Goal: Participate in discussion

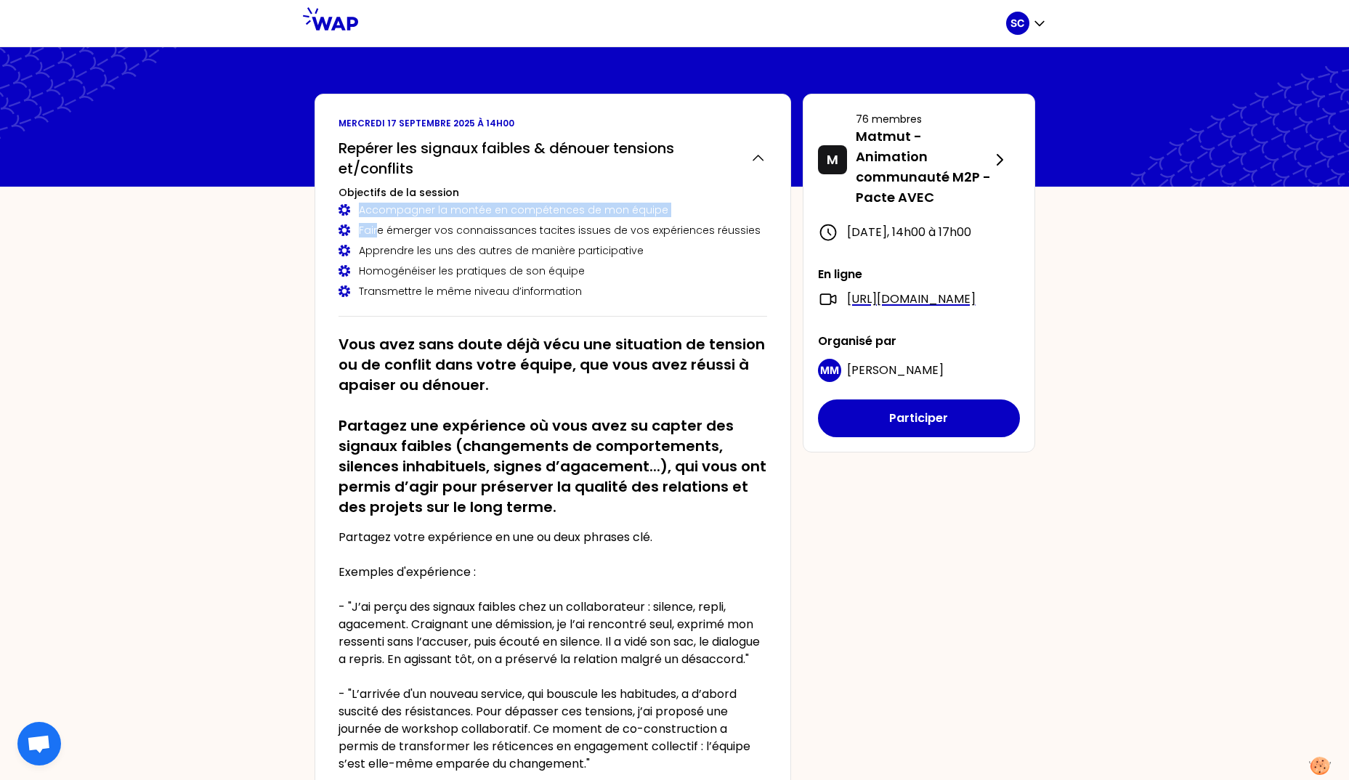
drag, startPoint x: 381, startPoint y: 224, endPoint x: 696, endPoint y: 206, distance: 315.7
click at [696, 206] on div "Accompagner la montée en compétences de mon équipe Faire émerger vos connaissan…" at bounding box center [552, 251] width 428 height 96
drag, startPoint x: 696, startPoint y: 206, endPoint x: 571, endPoint y: 250, distance: 132.3
click at [571, 250] on div "Apprendre les uns des autres de manière participative" at bounding box center [552, 250] width 428 height 15
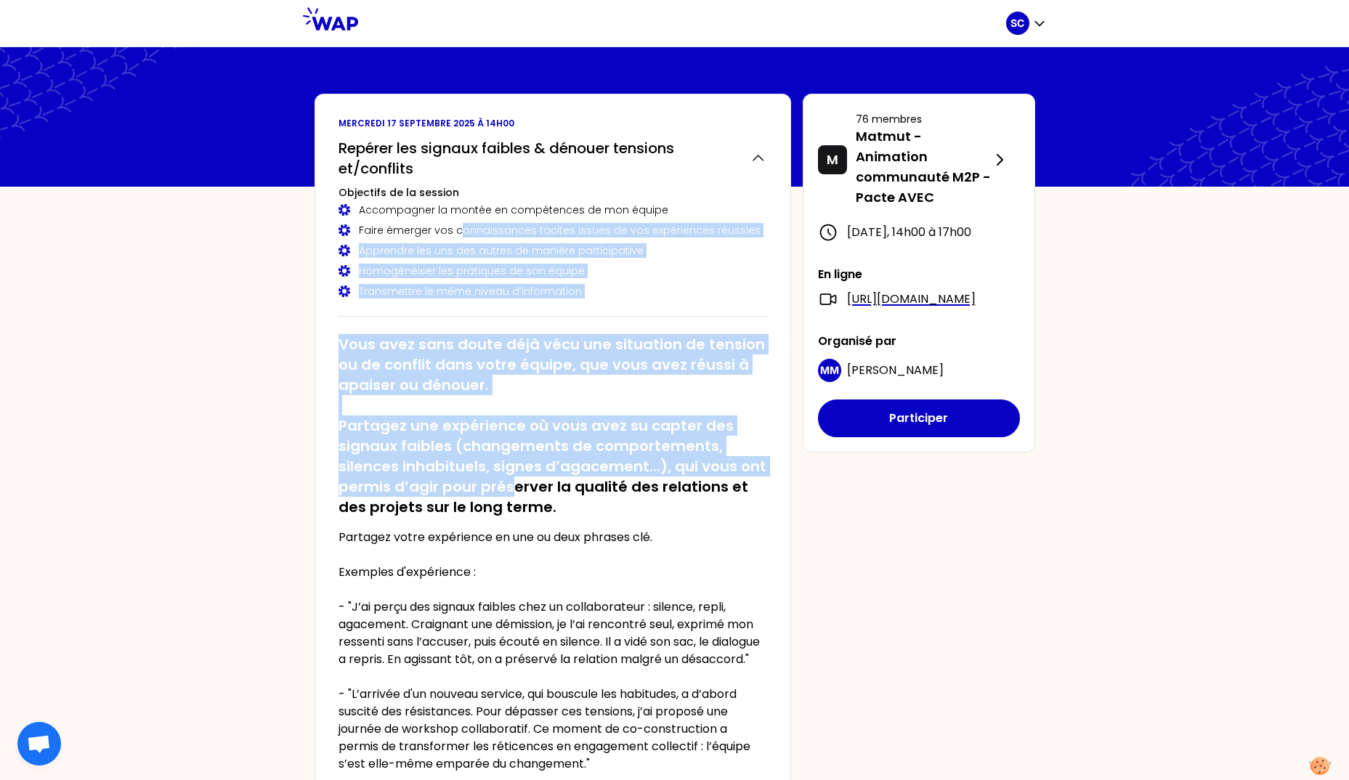
drag, startPoint x: 459, startPoint y: 231, endPoint x: 513, endPoint y: 484, distance: 259.1
click at [513, 484] on div "[DATE] 14h00 Repérer les signaux faibles & dénouer tensions et/conflits Objecti…" at bounding box center [552, 473] width 476 height 758
click at [513, 484] on h2 "Vous avez sans doute déjà vécu une situation de tension ou de conflit dans votr…" at bounding box center [552, 425] width 428 height 183
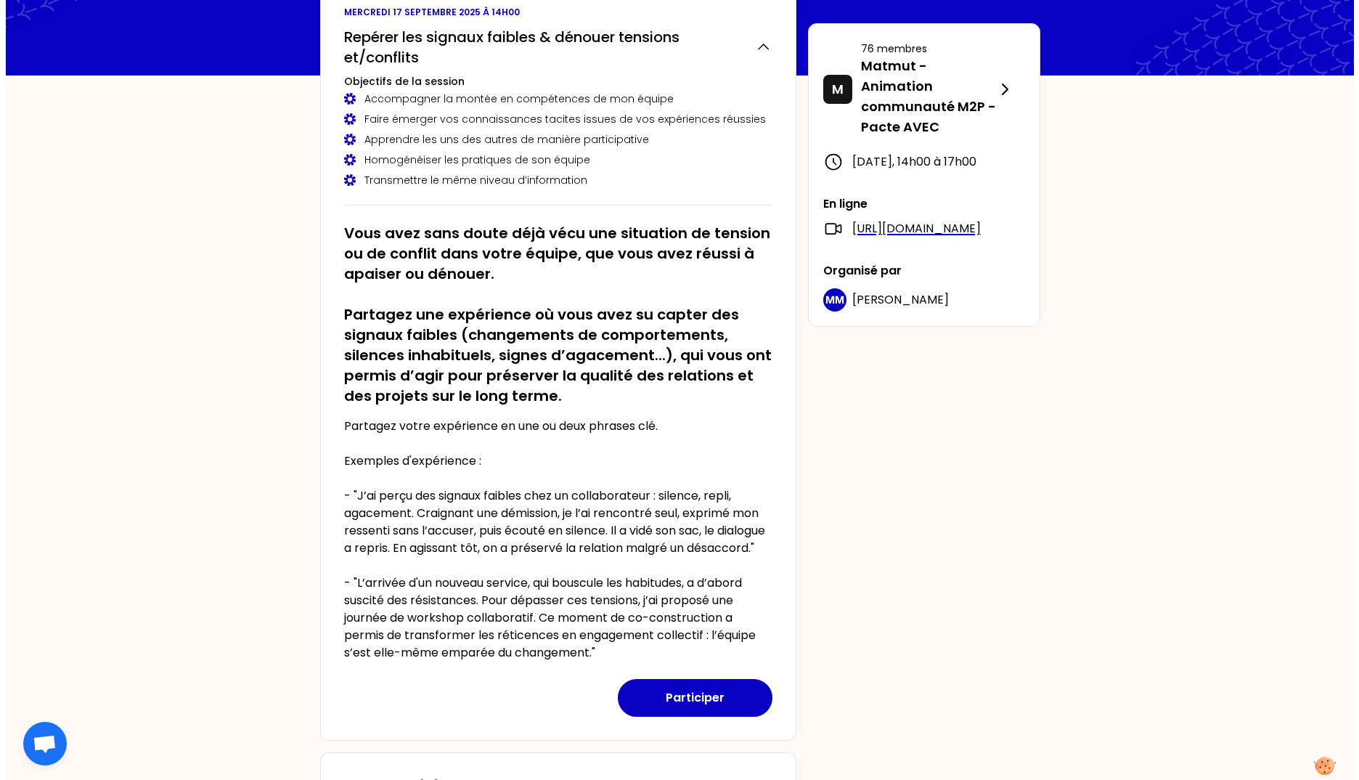
scroll to position [145, 0]
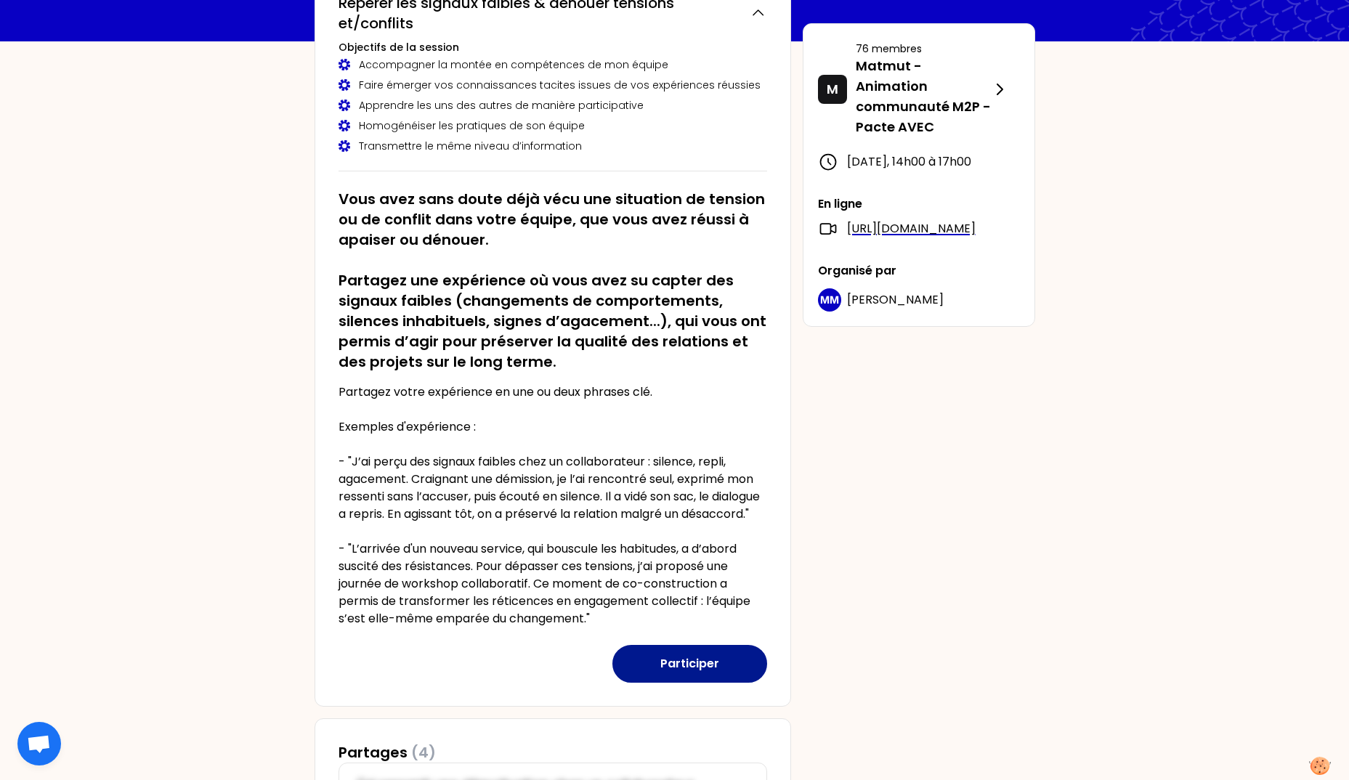
click at [688, 683] on button "Participer" at bounding box center [689, 664] width 155 height 38
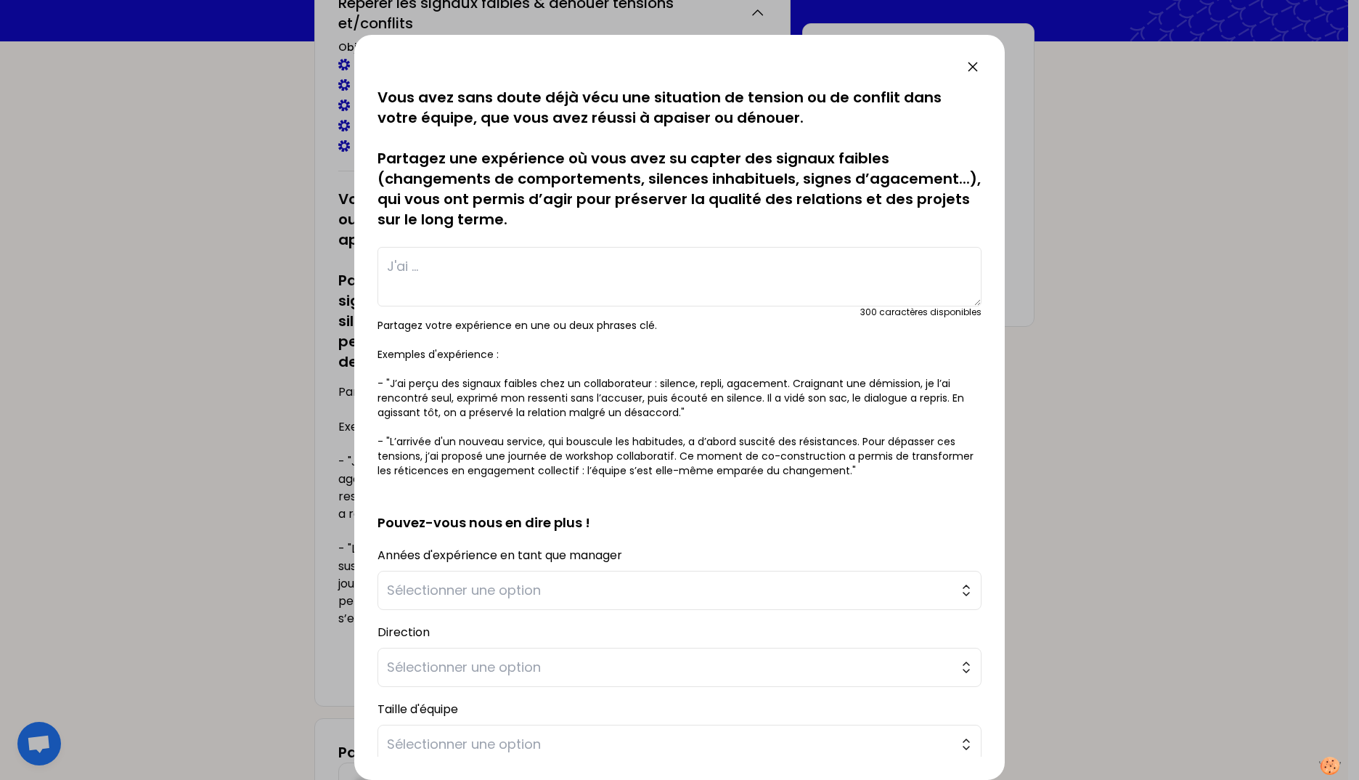
click at [434, 282] on textarea at bounding box center [680, 277] width 604 height 60
type textarea "J"
click at [526, 275] on textarea "Quelques mlois" at bounding box center [680, 277] width 604 height 60
click at [503, 275] on textarea "Quelques mois" at bounding box center [680, 277] width 604 height 60
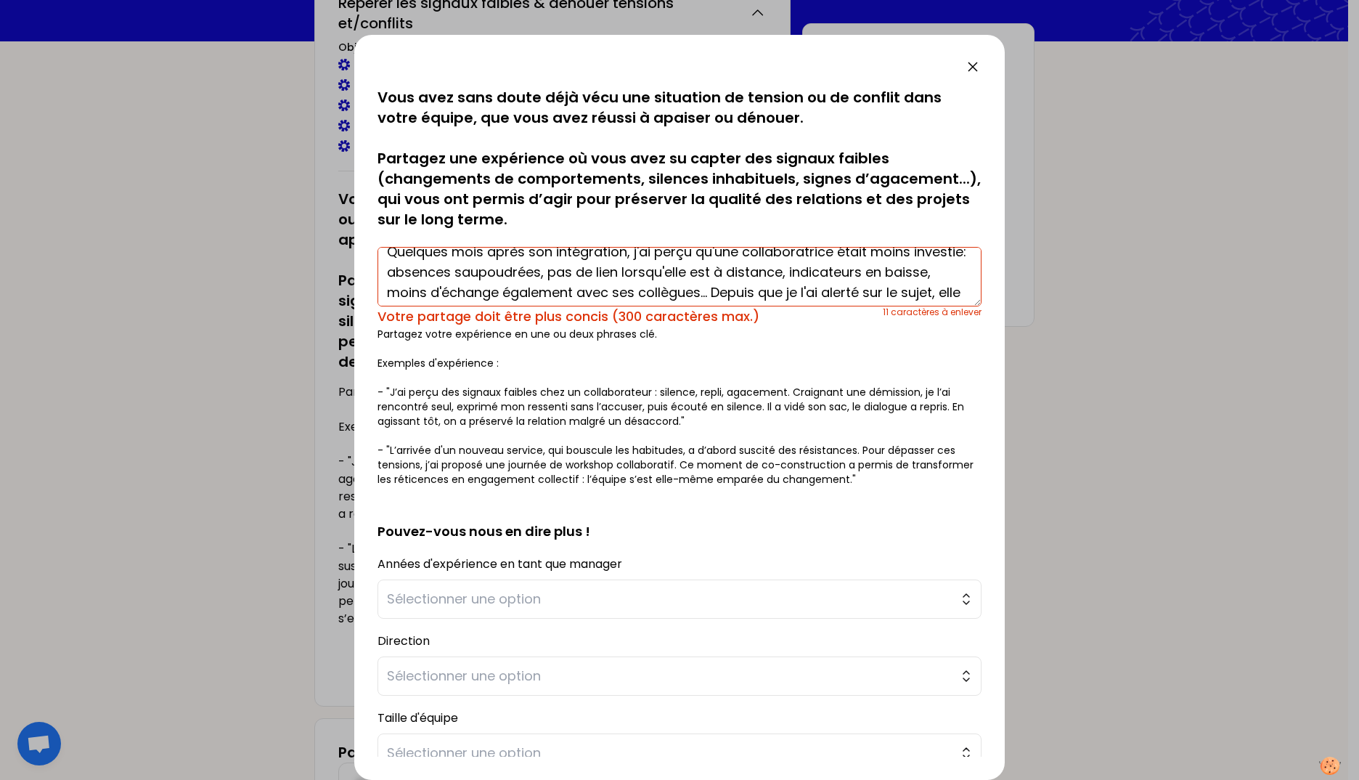
scroll to position [0, 0]
click at [639, 265] on textarea "Quelques mois après son intégration, j'ai perçu qu'une collaboratrice était moi…" at bounding box center [680, 277] width 604 height 60
click at [799, 261] on textarea "Quelques mois après son intégration, j'ai perçu qu'une collaboratrice était moi…" at bounding box center [680, 277] width 604 height 60
drag, startPoint x: 511, startPoint y: 285, endPoint x: 598, endPoint y: 291, distance: 86.7
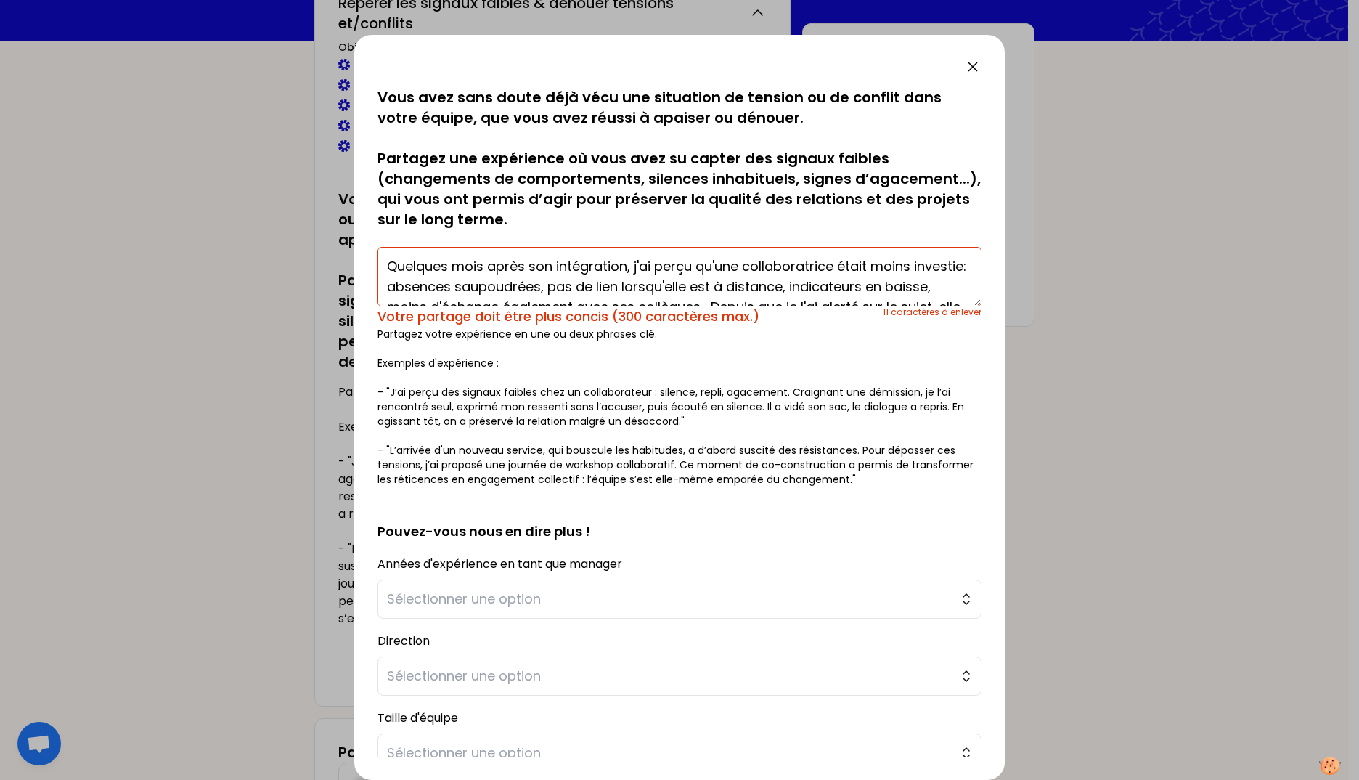
click at [598, 291] on textarea "Quelques mois après son intégration, j'ai perçu qu'une collaboratrice était moi…" at bounding box center [680, 277] width 604 height 60
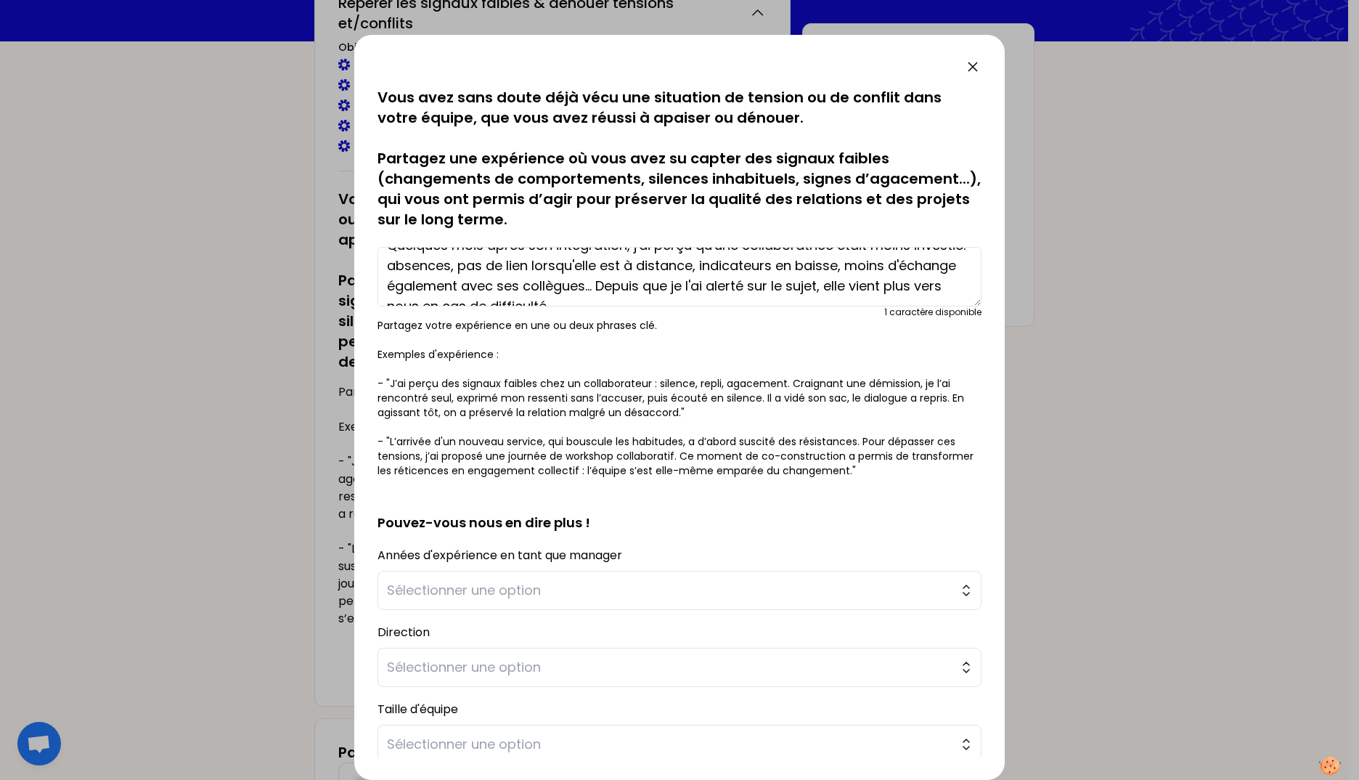
scroll to position [41, 0]
drag, startPoint x: 470, startPoint y: 264, endPoint x: 657, endPoint y: 266, distance: 187.4
click at [657, 266] on textarea "Quelques mois après son intégration, j'ai perçu qu'une collaboratrice était moi…" at bounding box center [680, 277] width 604 height 60
click at [474, 285] on textarea "Quelques mois après son intégration, j'ai perçu qu'une collaboratrice était moi…" at bounding box center [680, 277] width 604 height 60
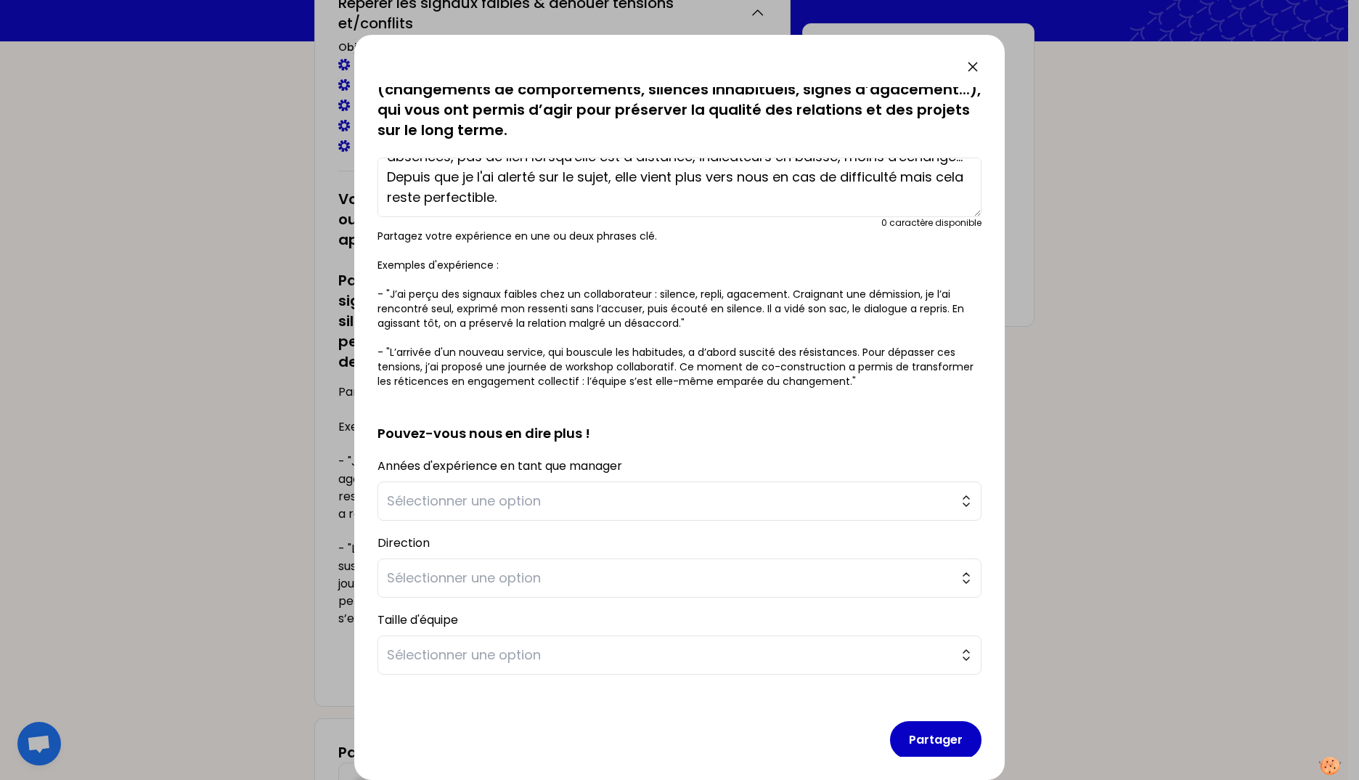
scroll to position [103, 0]
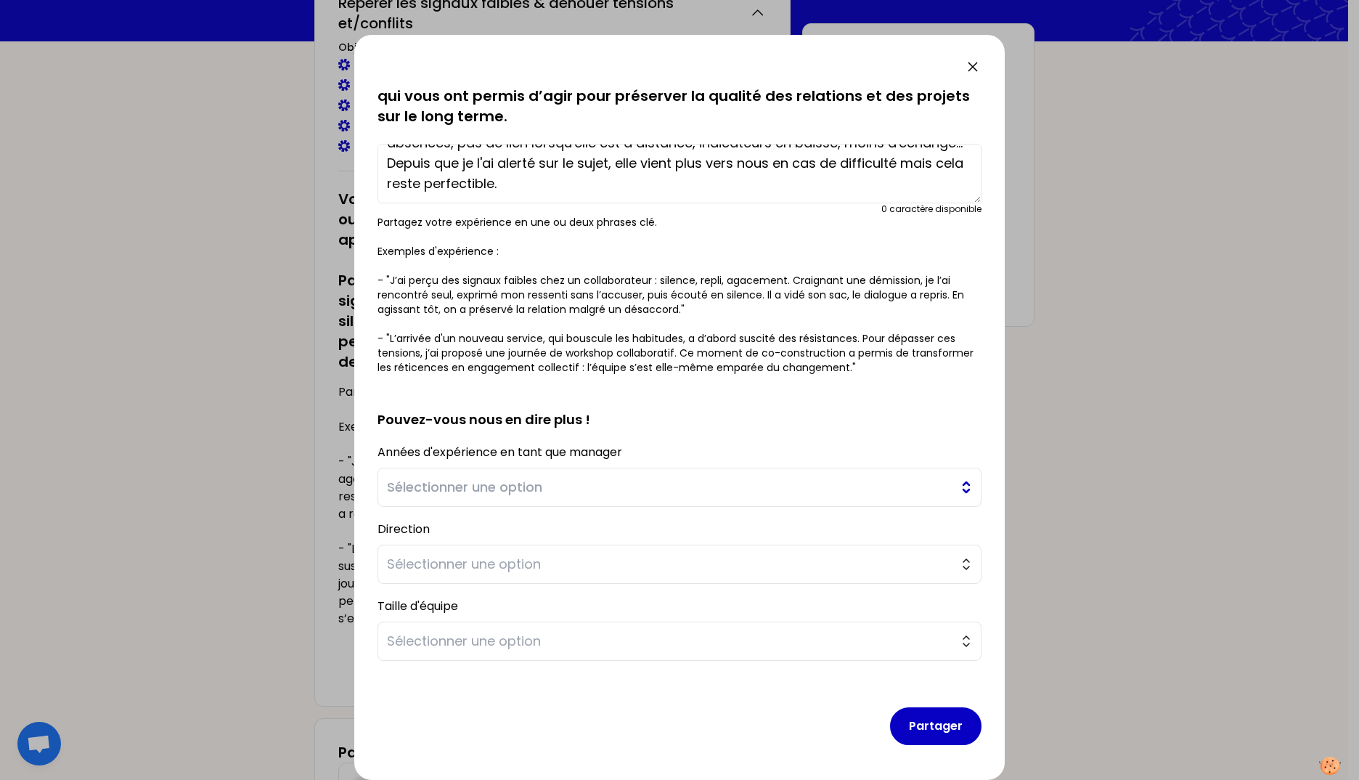
type textarea "Quelques mois après son intégration, j'ai perçu qu'une collaboratrice était moi…"
click at [490, 501] on button "Sélectionner une option" at bounding box center [680, 487] width 604 height 39
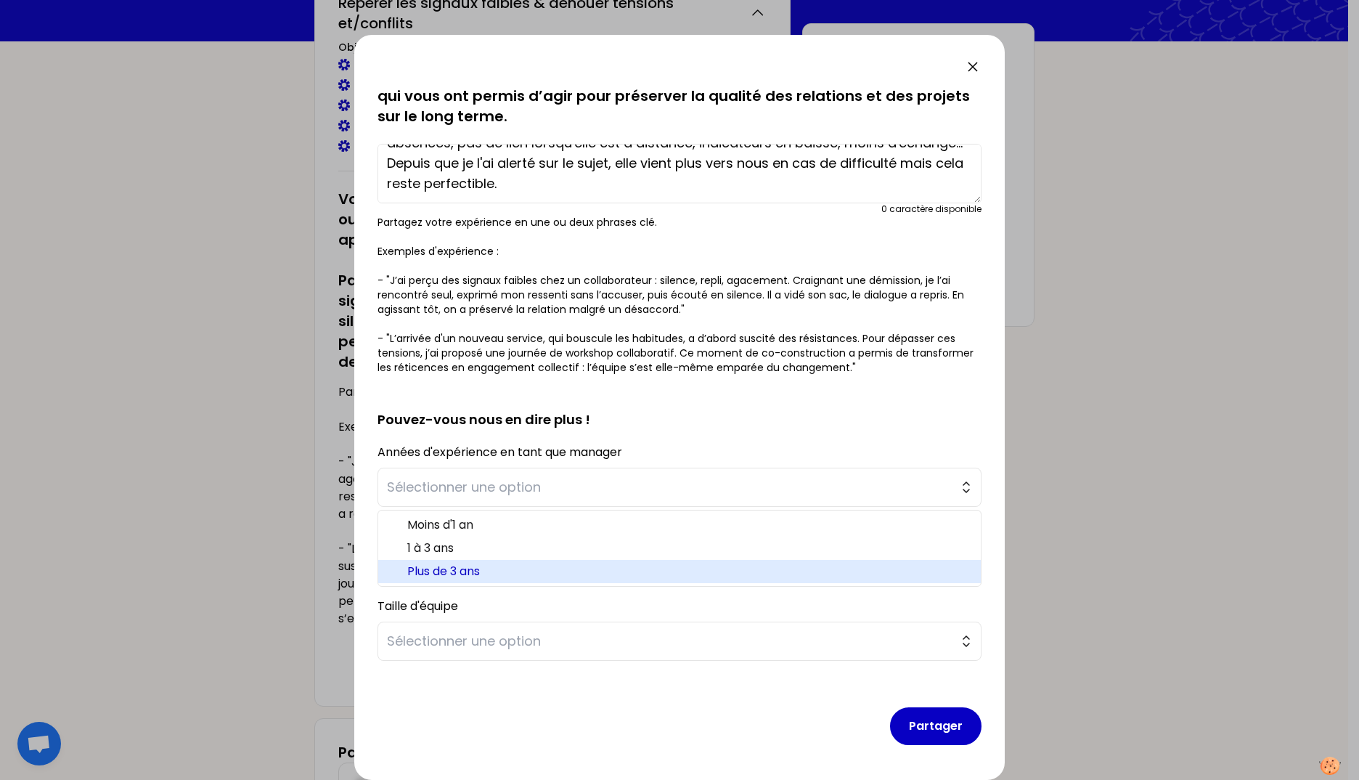
click at [477, 567] on span "Plus de 3 ans" at bounding box center [688, 571] width 562 height 17
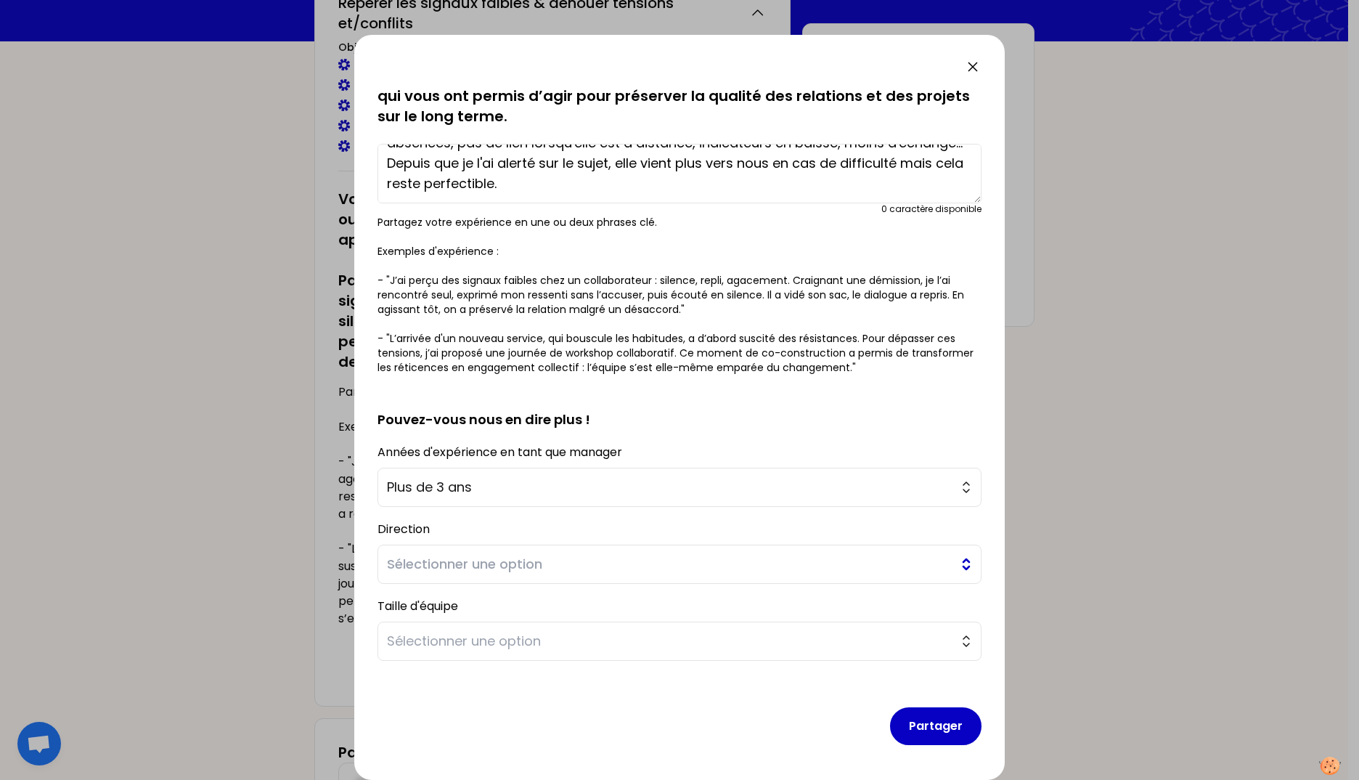
click at [460, 569] on span "Sélectionner une option" at bounding box center [669, 564] width 565 height 20
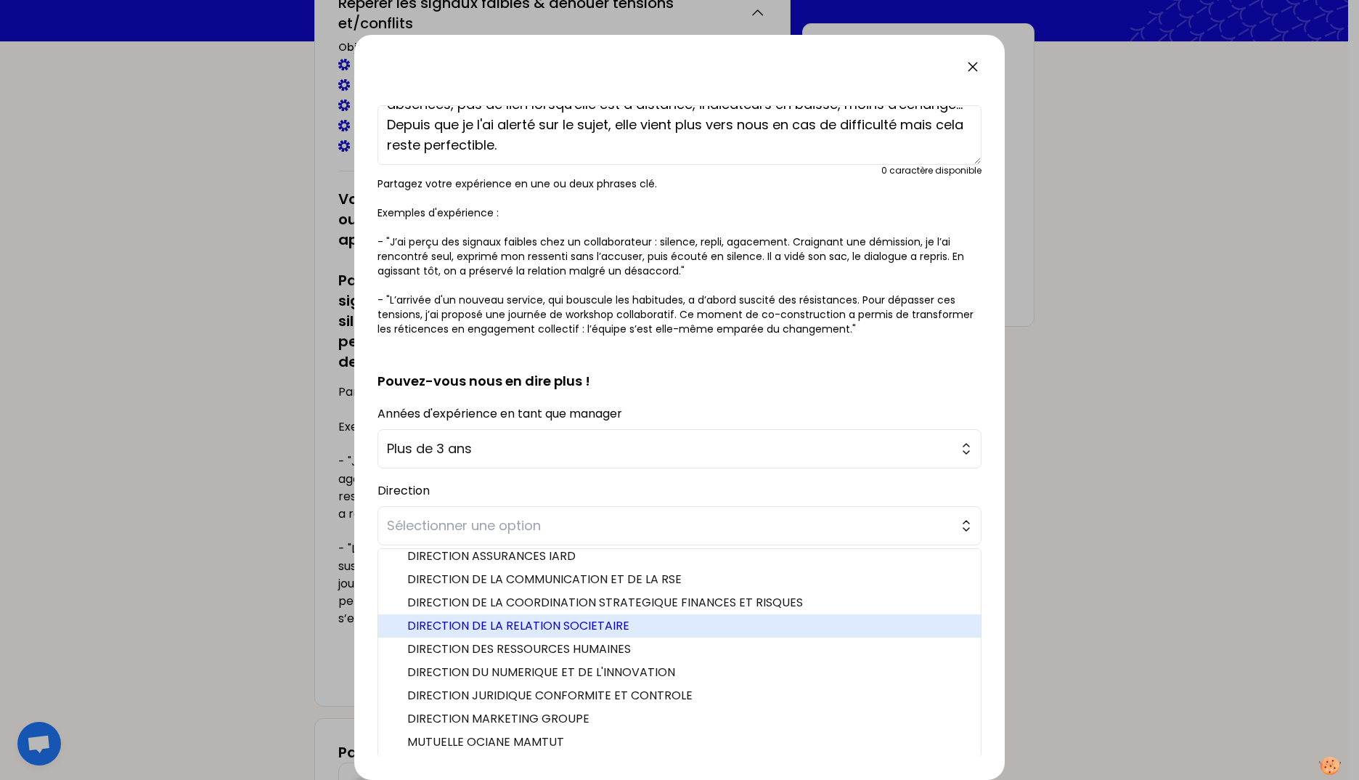
scroll to position [142, 0]
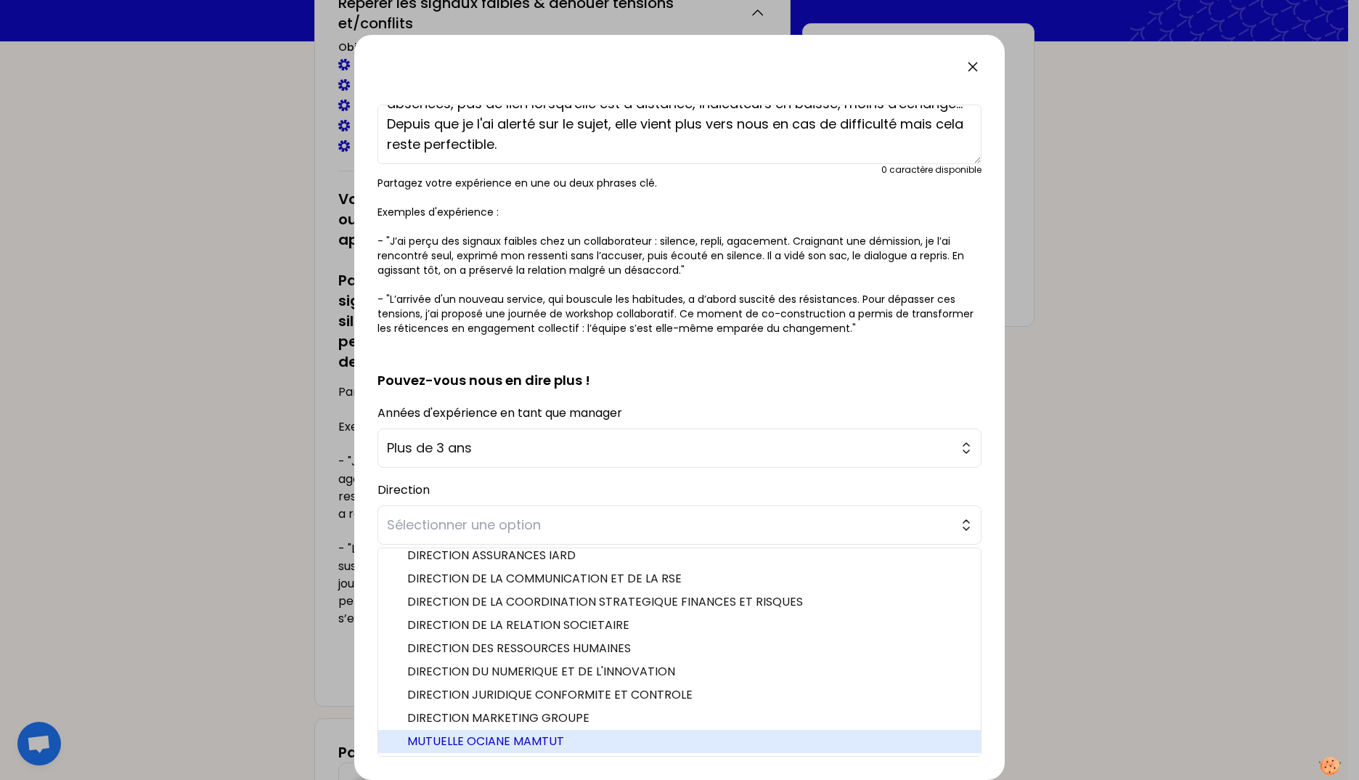
click at [504, 692] on span "MUTUELLE OCIANE MAMTUT" at bounding box center [688, 741] width 562 height 17
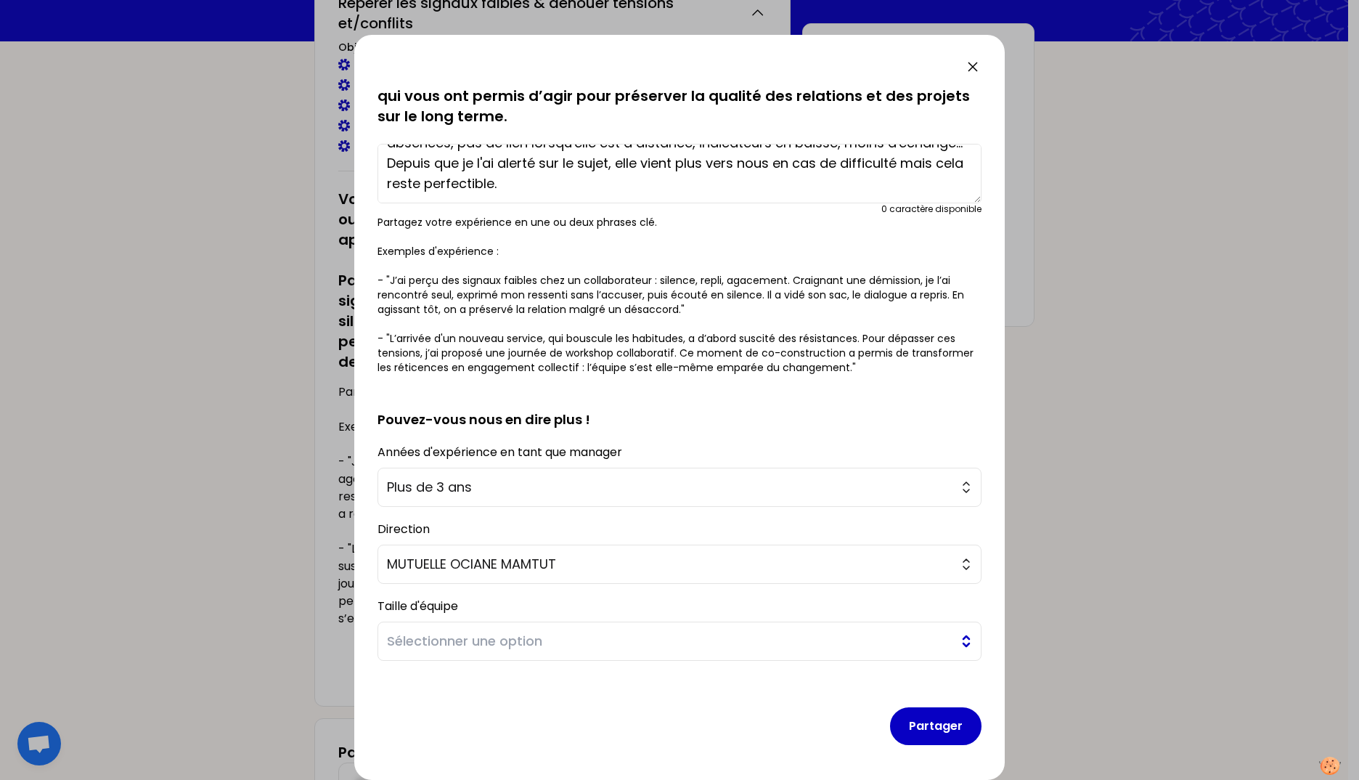
click at [491, 642] on span "Sélectionner une option" at bounding box center [669, 641] width 565 height 20
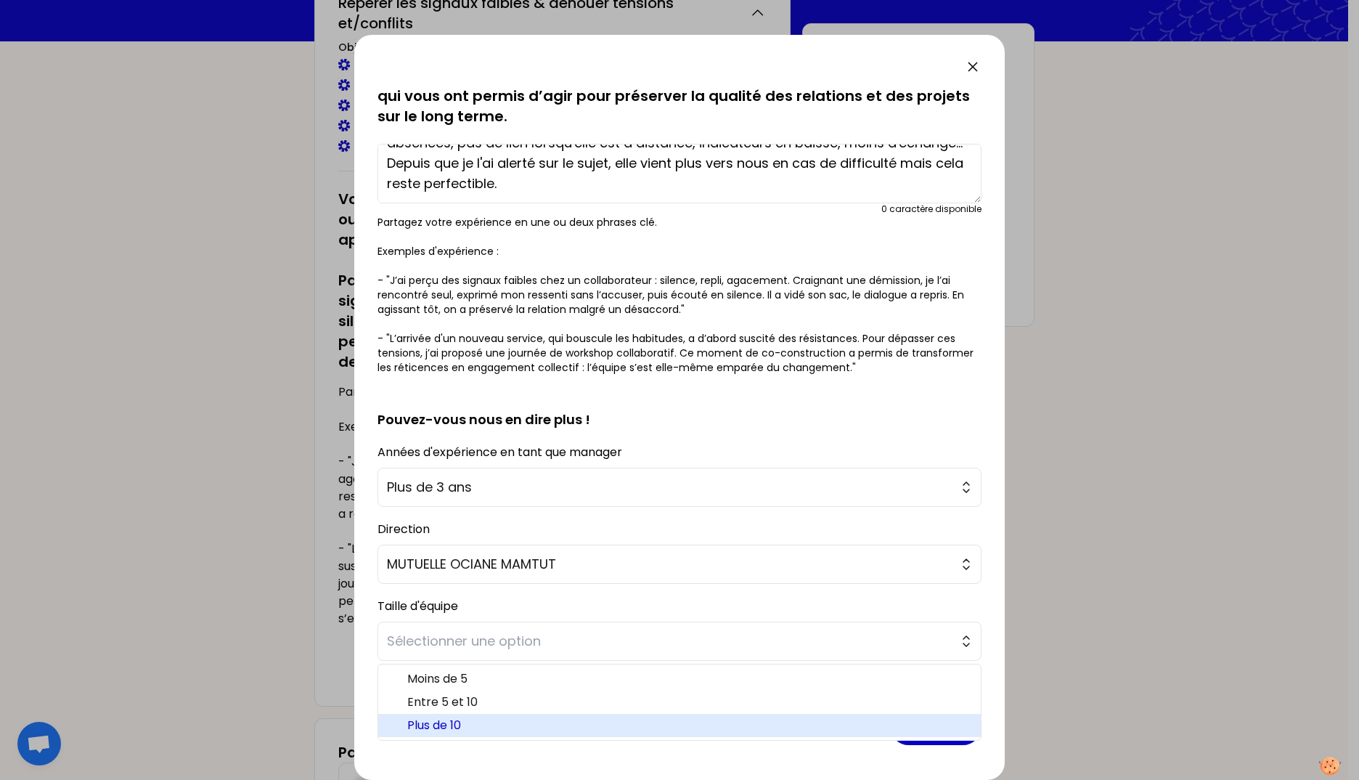
click at [480, 692] on span "Plus de 10" at bounding box center [688, 725] width 562 height 17
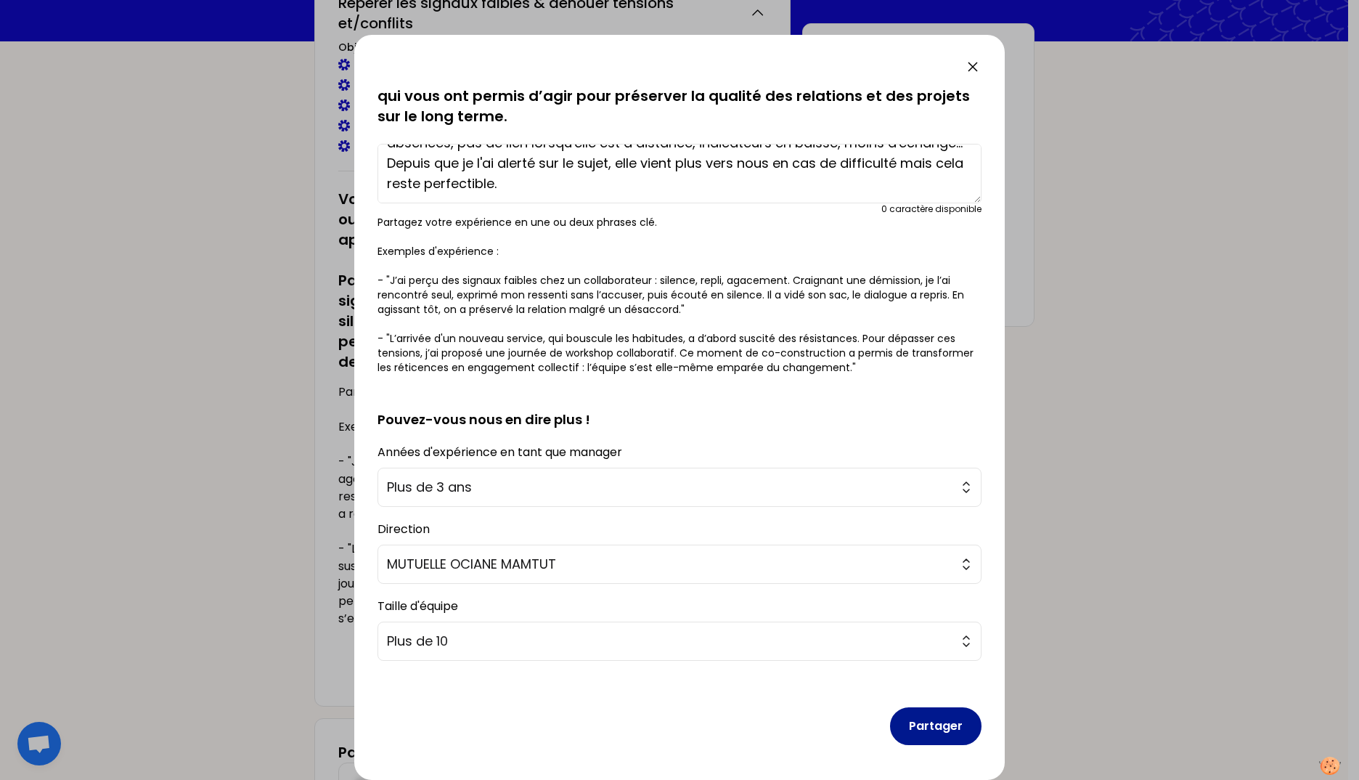
click at [929, 692] on button "Partager" at bounding box center [936, 726] width 92 height 38
click at [564, 692] on div "Partager" at bounding box center [680, 714] width 604 height 84
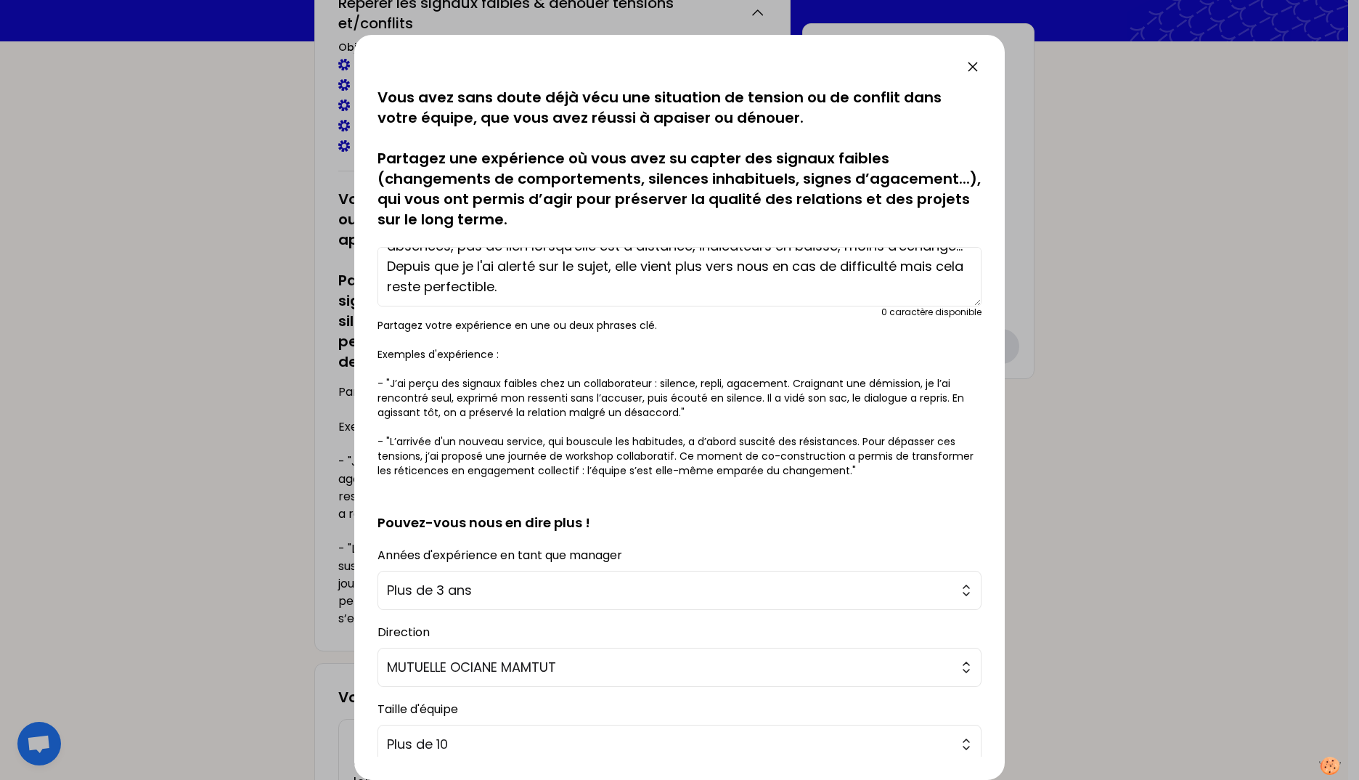
scroll to position [0, 0]
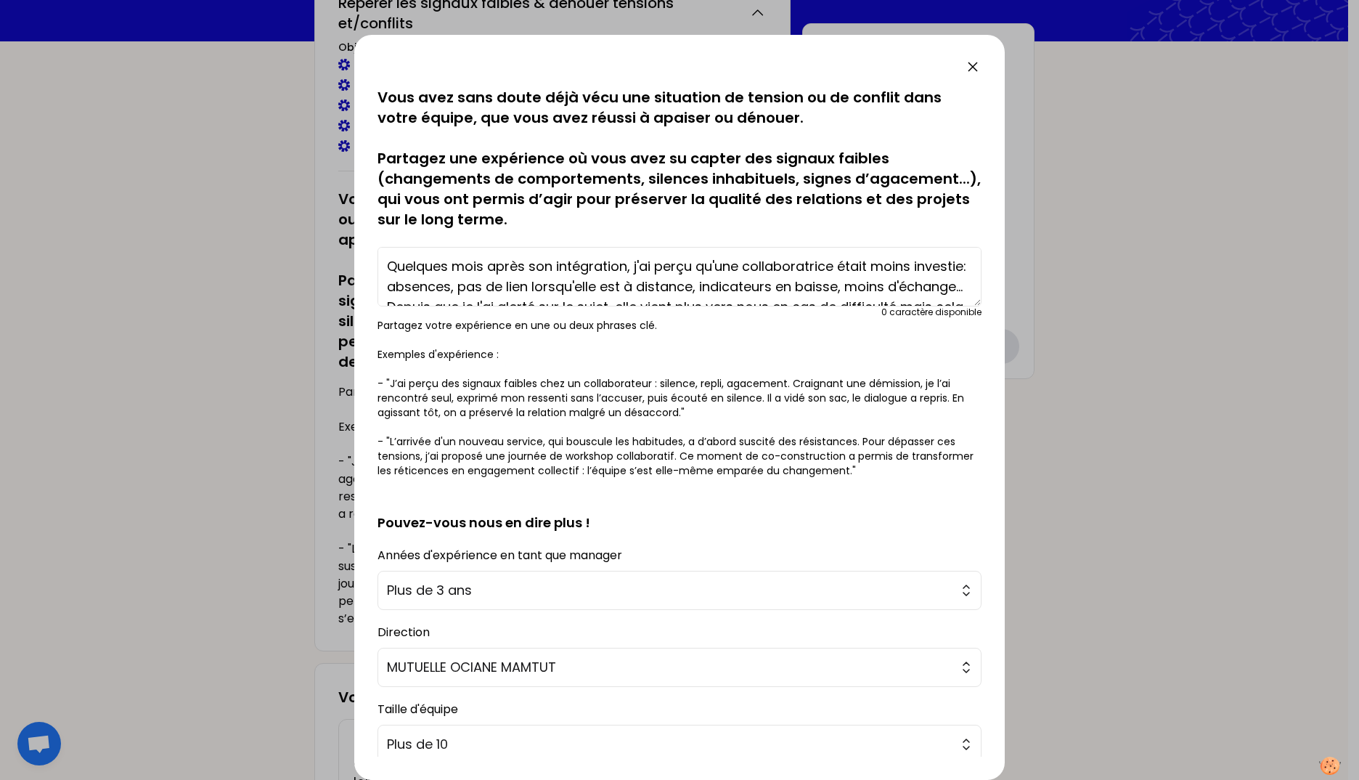
drag, startPoint x: 648, startPoint y: 296, endPoint x: 325, endPoint y: 198, distance: 337.9
click at [325, 198] on div "sauvegardé Vous avez sans doute déjà vécu une situation de tension ou de confli…" at bounding box center [679, 390] width 1359 height 780
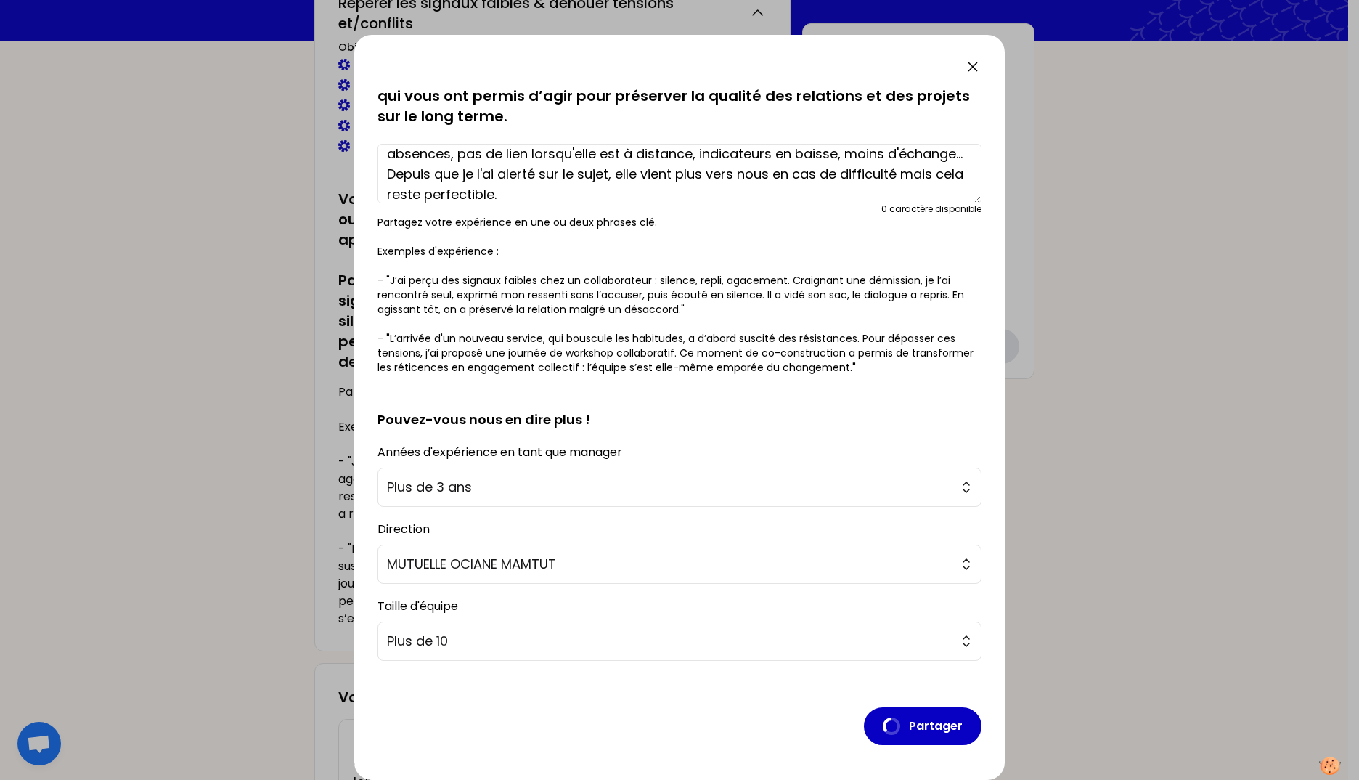
scroll to position [41, 0]
click at [673, 190] on textarea "Quelques mois après son intégration, j'ai perçu qu'une collaboratrice était moi…" at bounding box center [680, 174] width 604 height 60
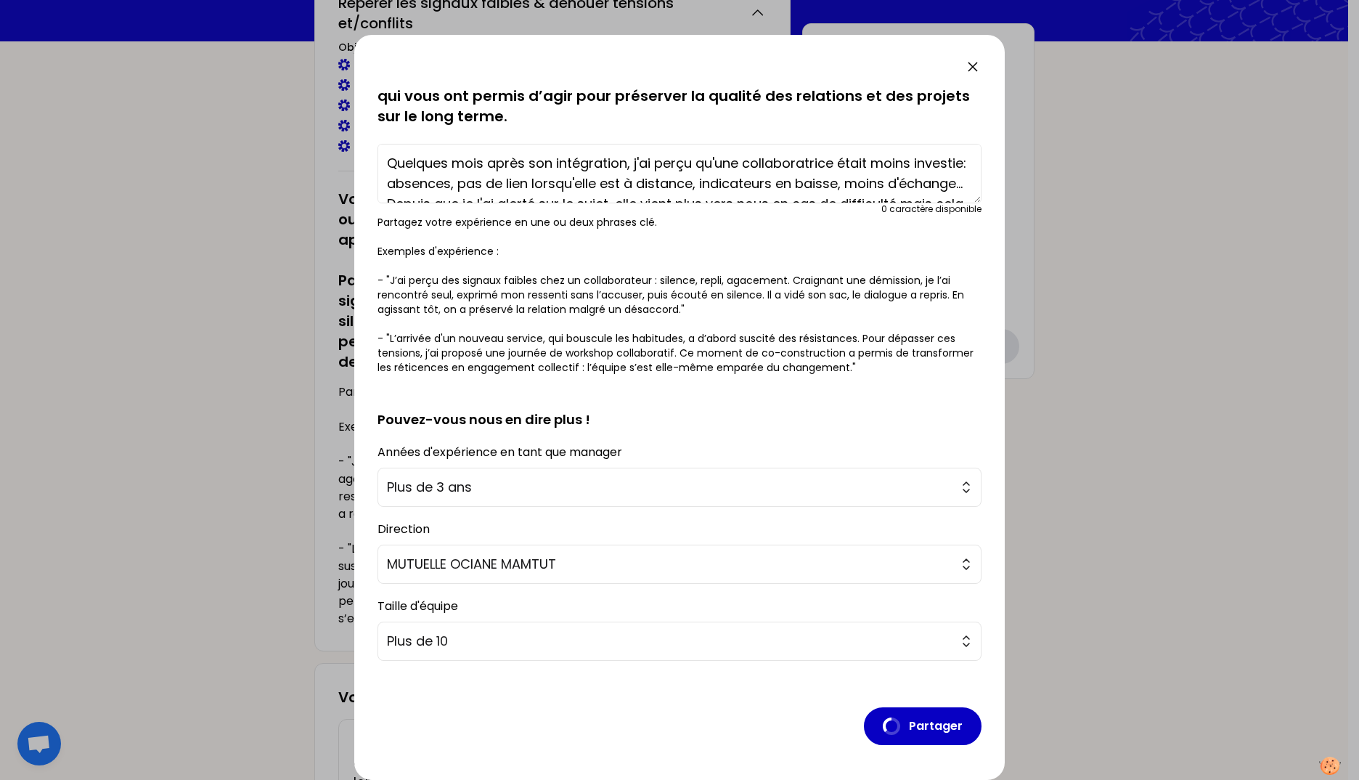
scroll to position [0, 0]
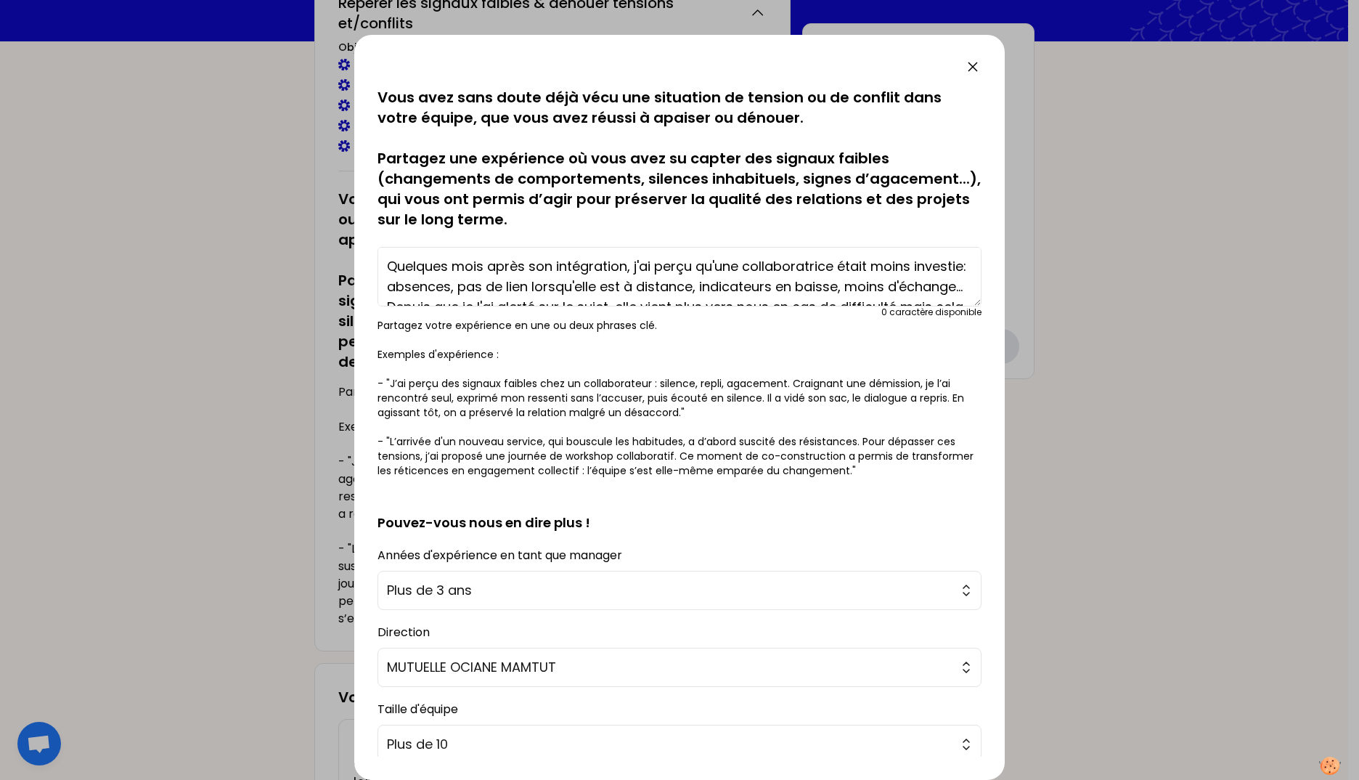
drag, startPoint x: 634, startPoint y: 188, endPoint x: 304, endPoint y: 133, distance: 335.0
click at [291, 84] on div "sauvegardé Vous avez sans doute déjà vécu une situation de tension ou de confli…" at bounding box center [679, 390] width 1359 height 780
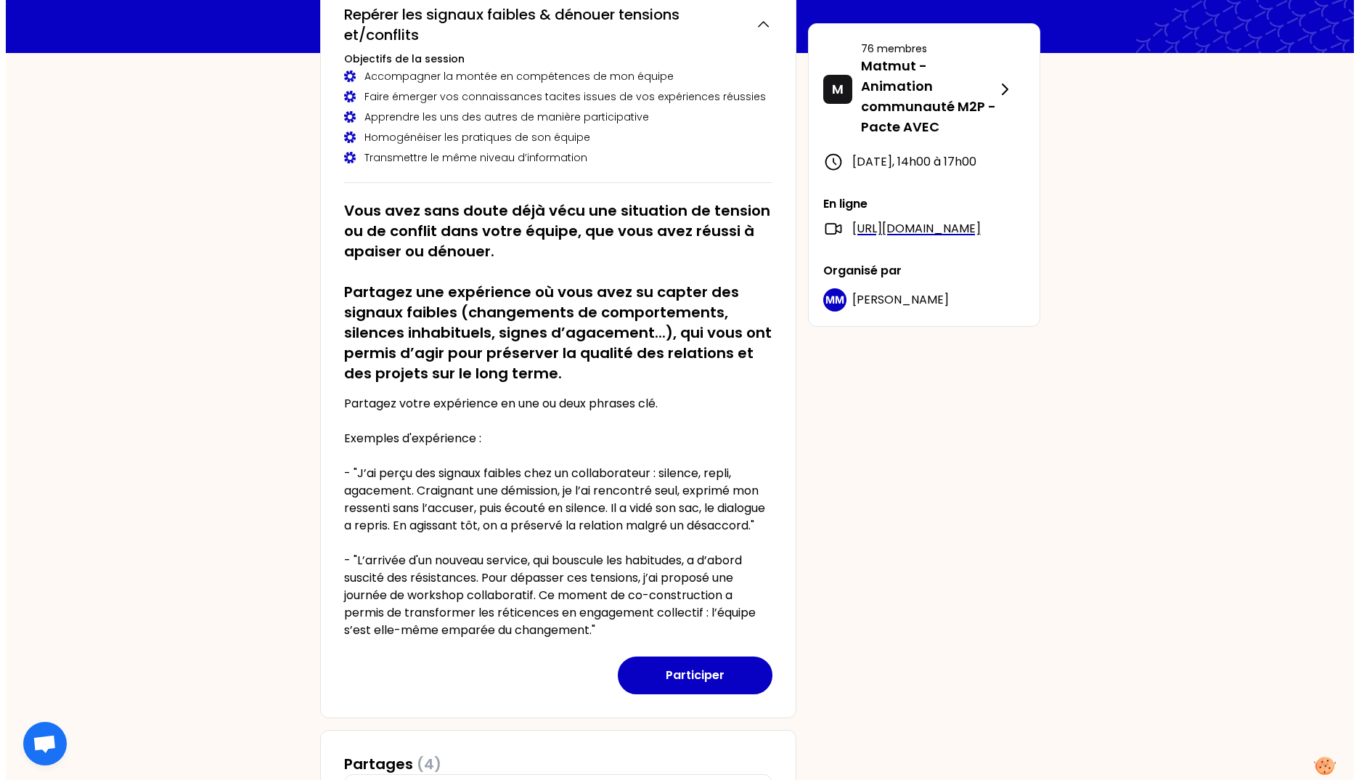
scroll to position [508, 0]
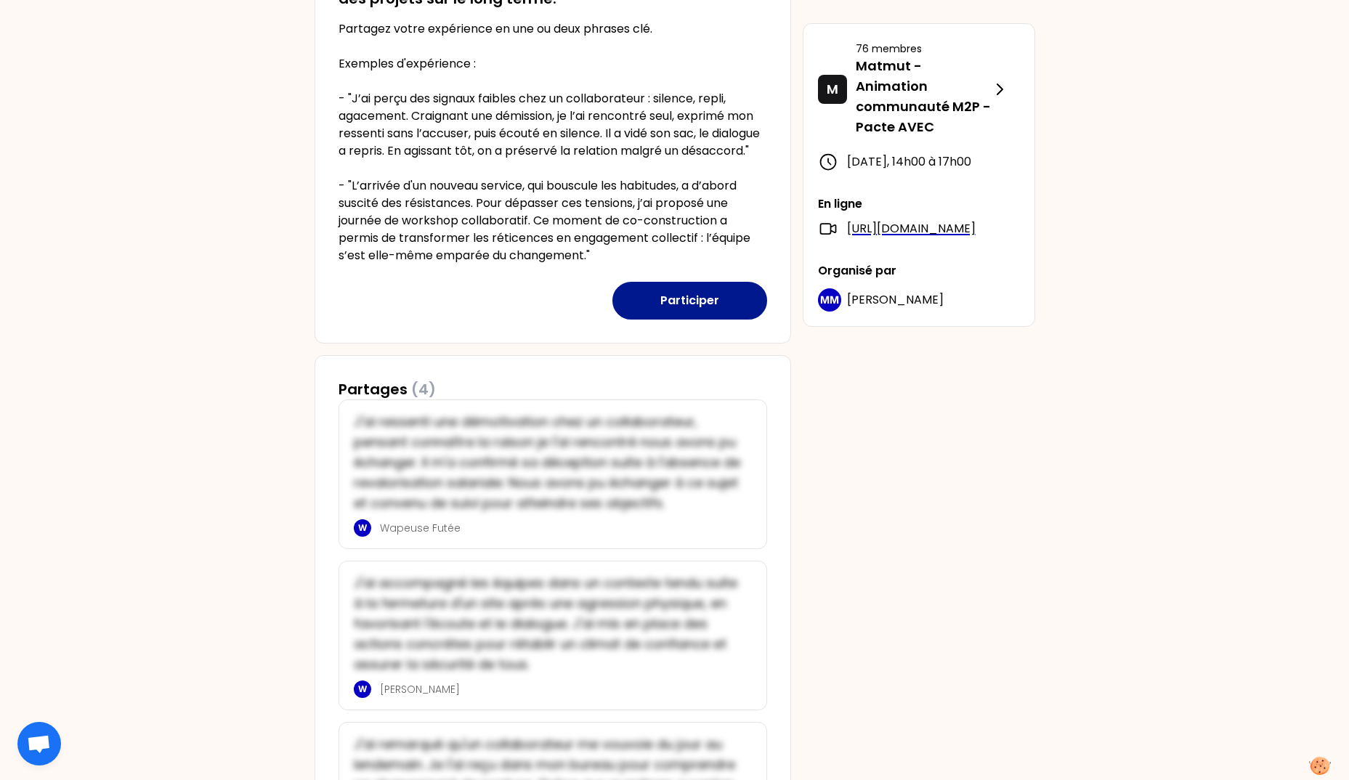
click at [702, 320] on button "Participer" at bounding box center [689, 301] width 155 height 38
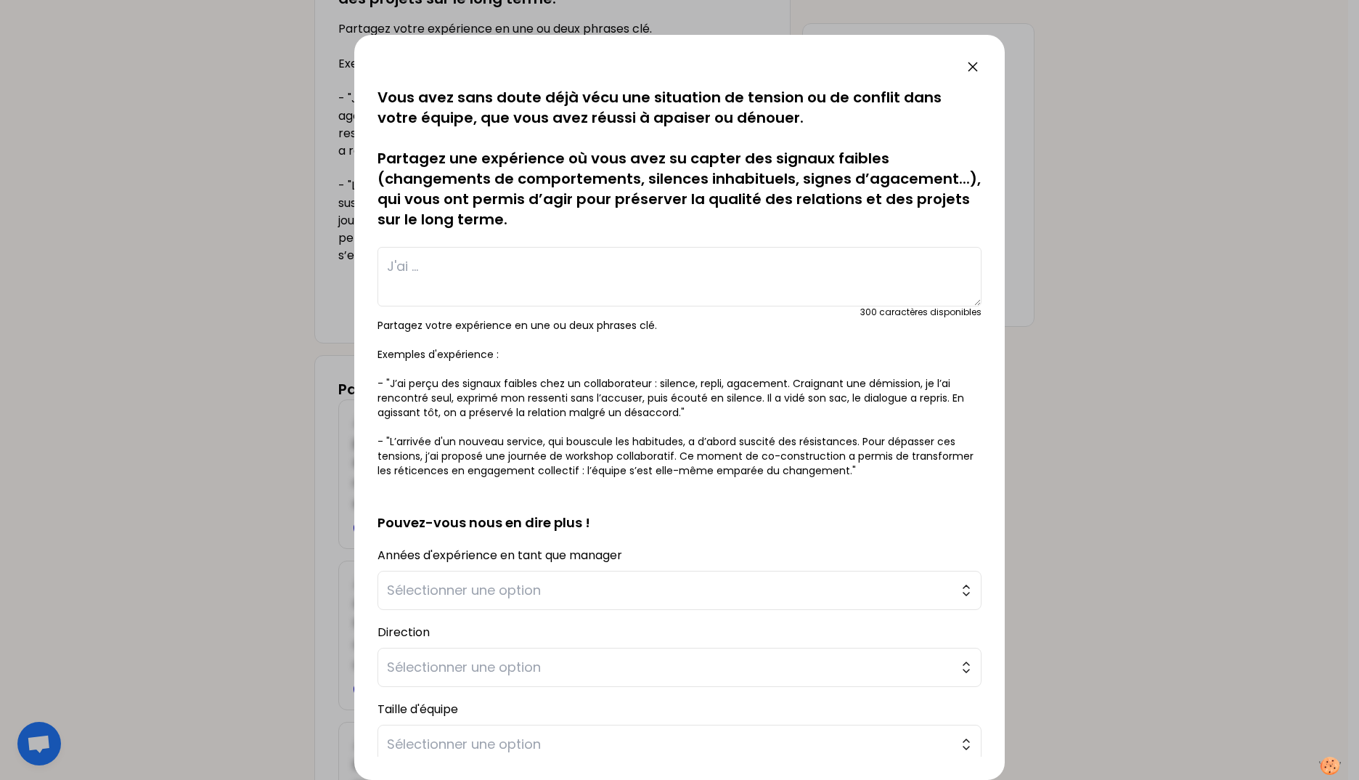
click at [524, 266] on textarea at bounding box center [680, 277] width 604 height 60
paste textarea "Quelques mois après son intégration, j'ai perçu qu'une collaboratrice était moi…"
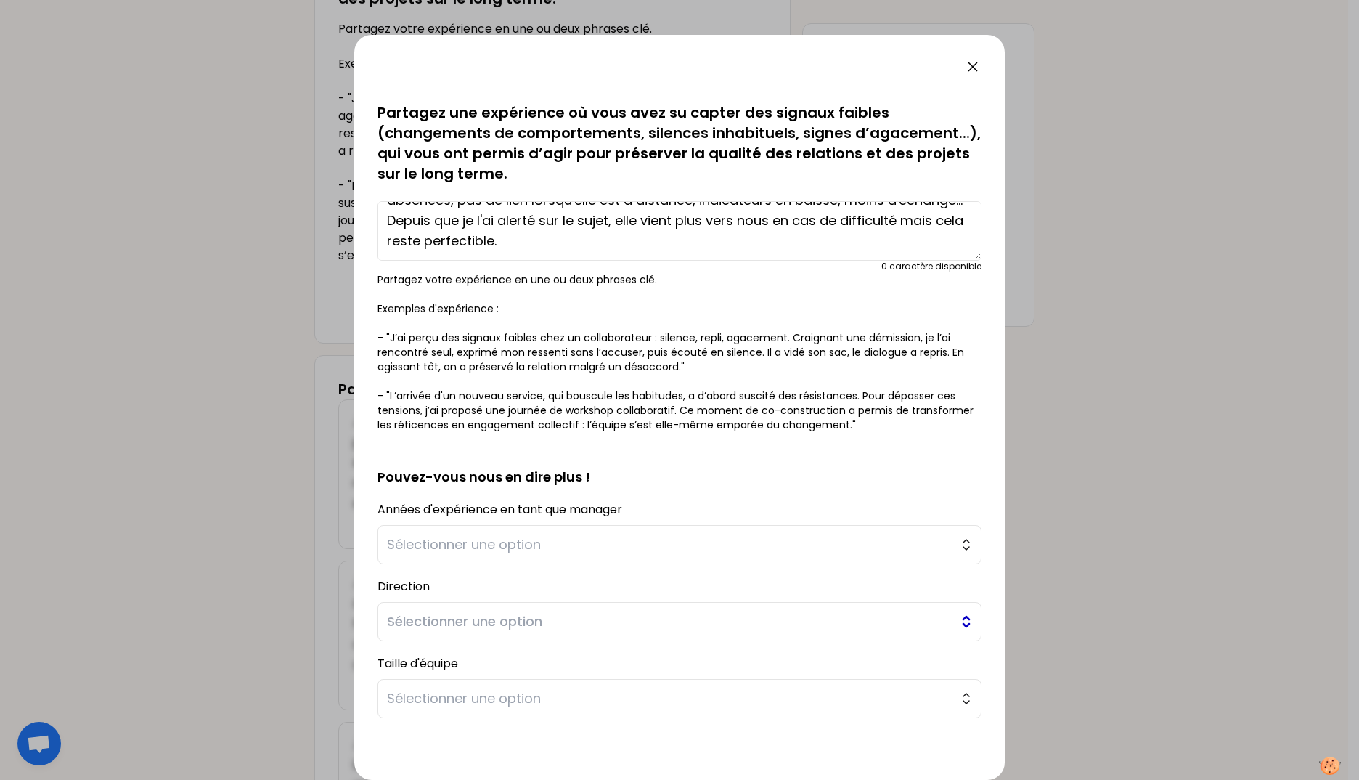
scroll to position [103, 0]
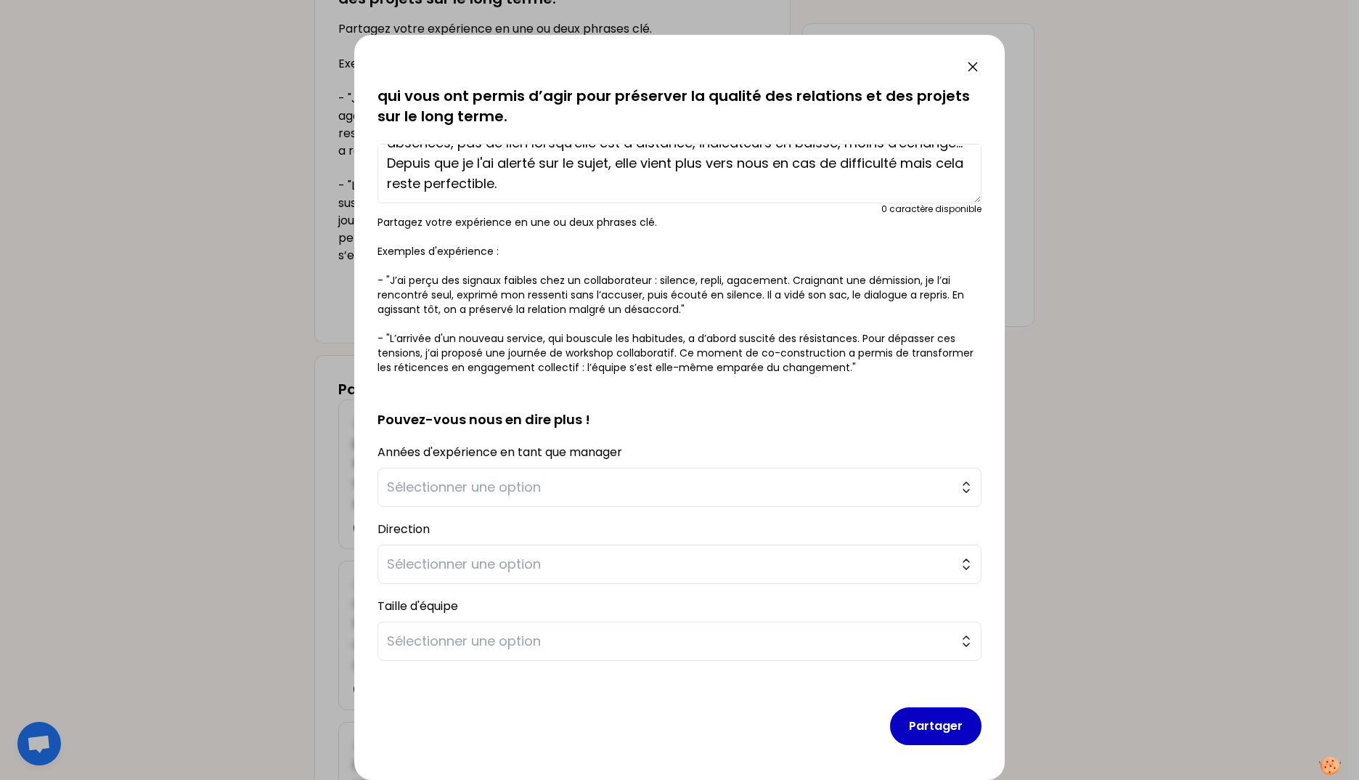
type textarea "Quelques mois après son intégration, j'ai perçu qu'une collaboratrice était moi…"
click at [526, 467] on div "Années d'expérience en tant que manager Sélectionner une option" at bounding box center [680, 474] width 604 height 65
drag, startPoint x: 523, startPoint y: 492, endPoint x: 523, endPoint y: 504, distance: 12.3
click at [523, 495] on span "Sélectionner une option" at bounding box center [669, 487] width 565 height 20
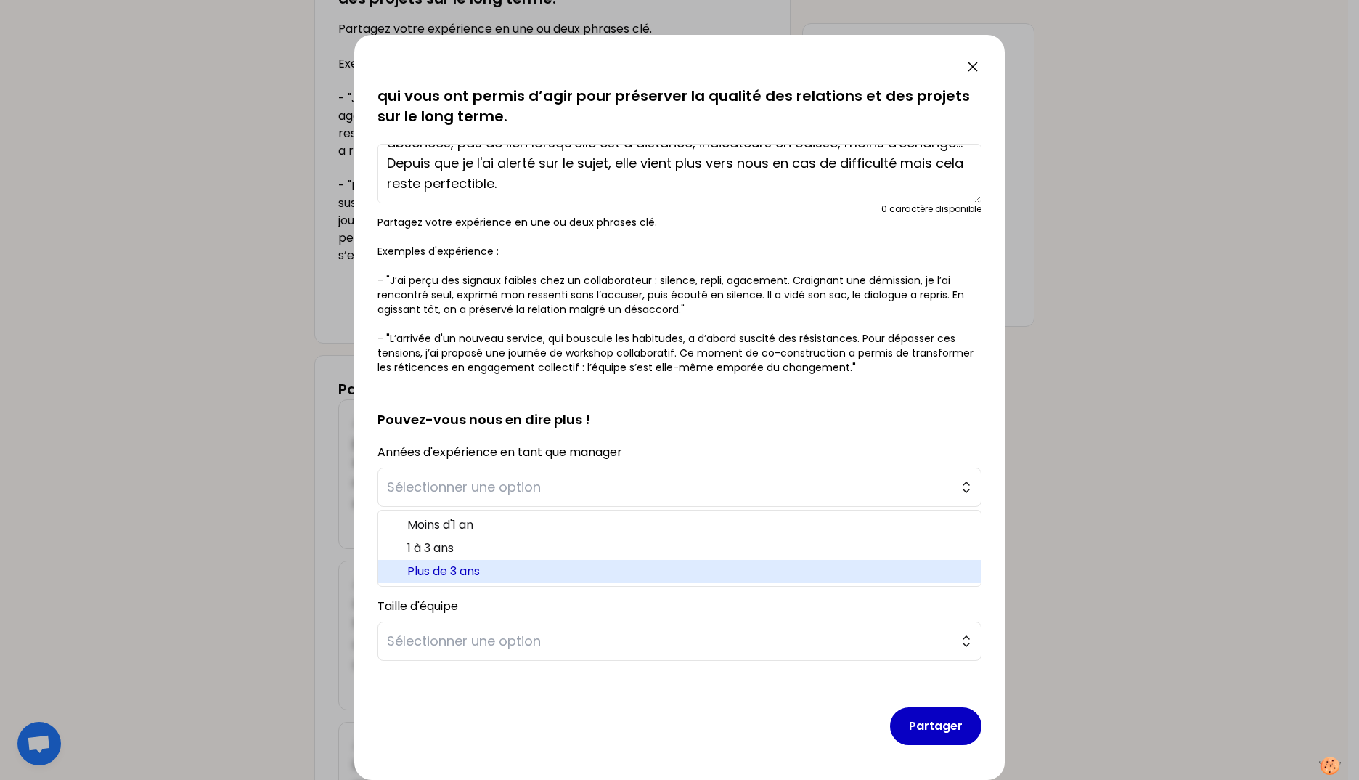
click at [486, 569] on span "Plus de 3 ans" at bounding box center [688, 571] width 562 height 17
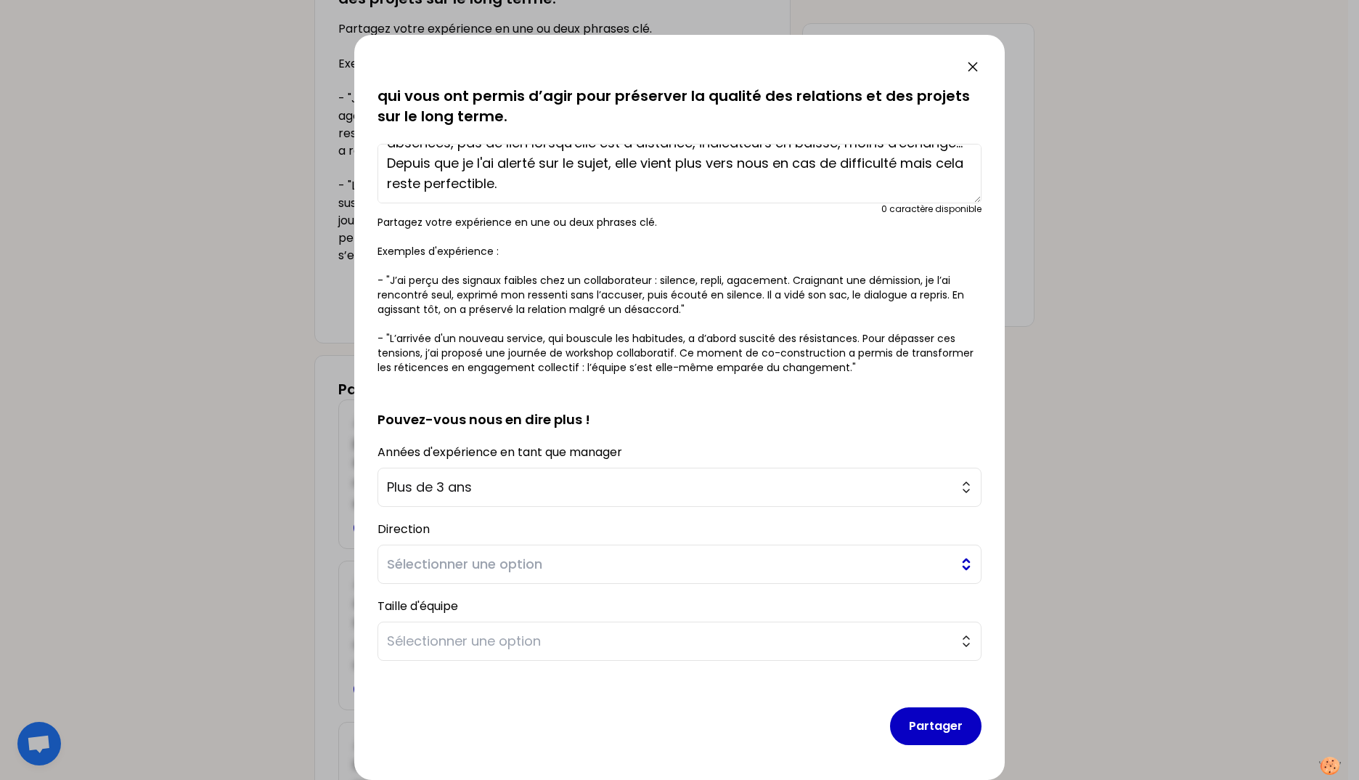
click at [482, 568] on span "Sélectionner une option" at bounding box center [669, 564] width 565 height 20
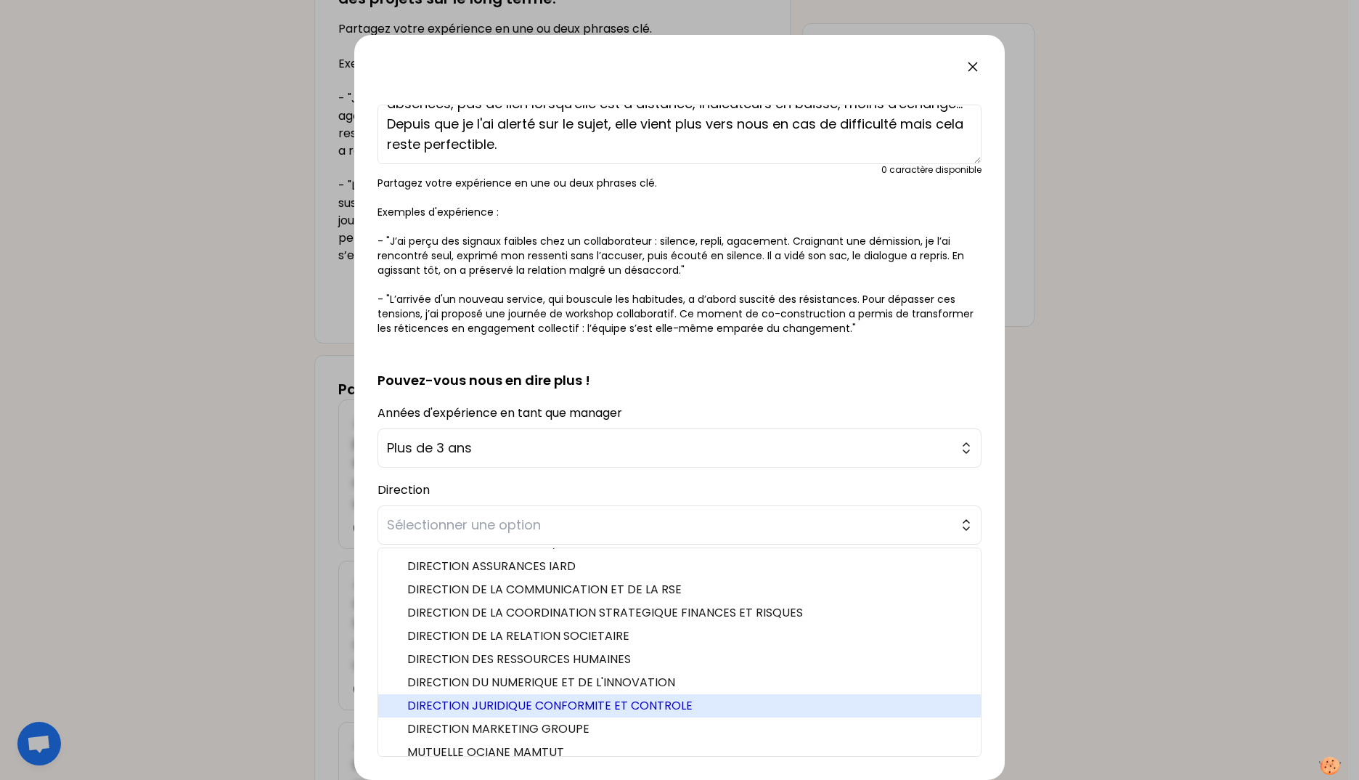
scroll to position [31, 0]
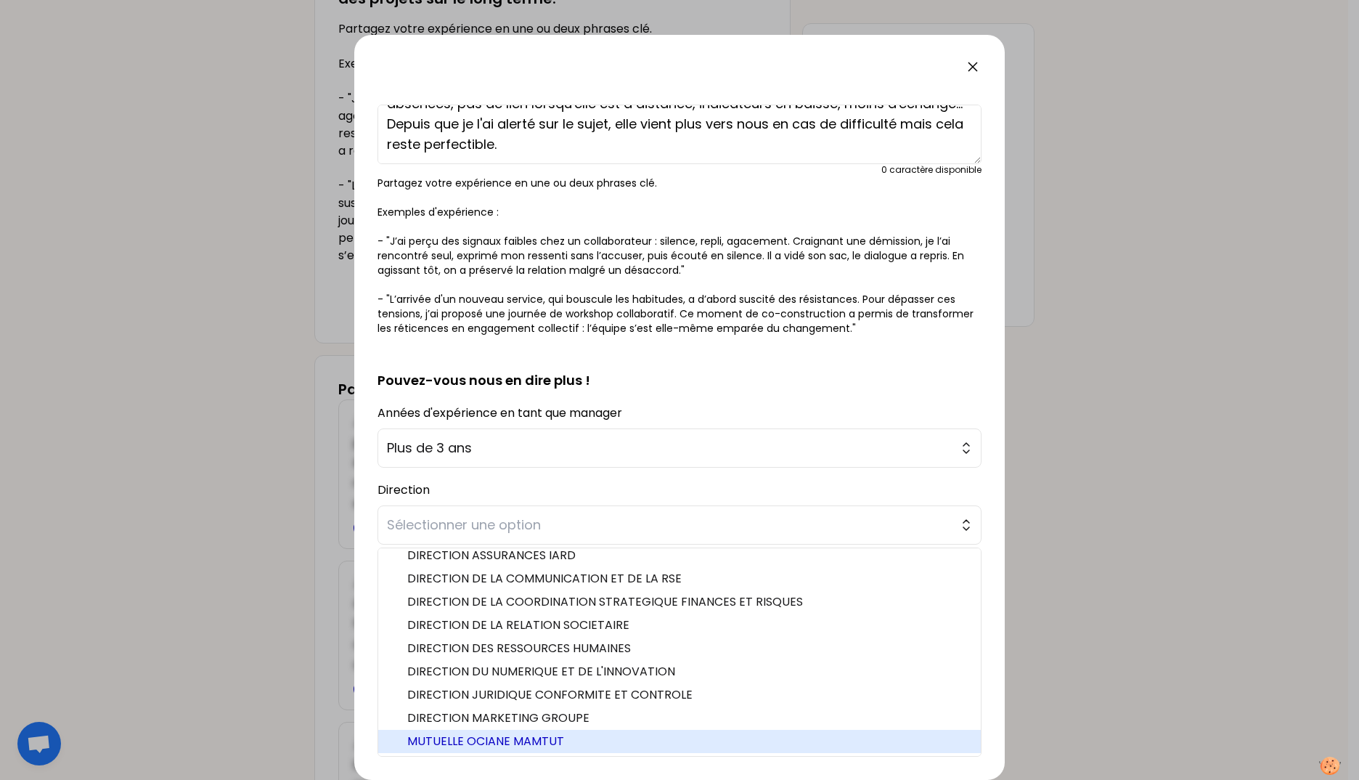
click at [511, 751] on li "MUTUELLE OCIANE MAMTUT" at bounding box center [679, 741] width 603 height 23
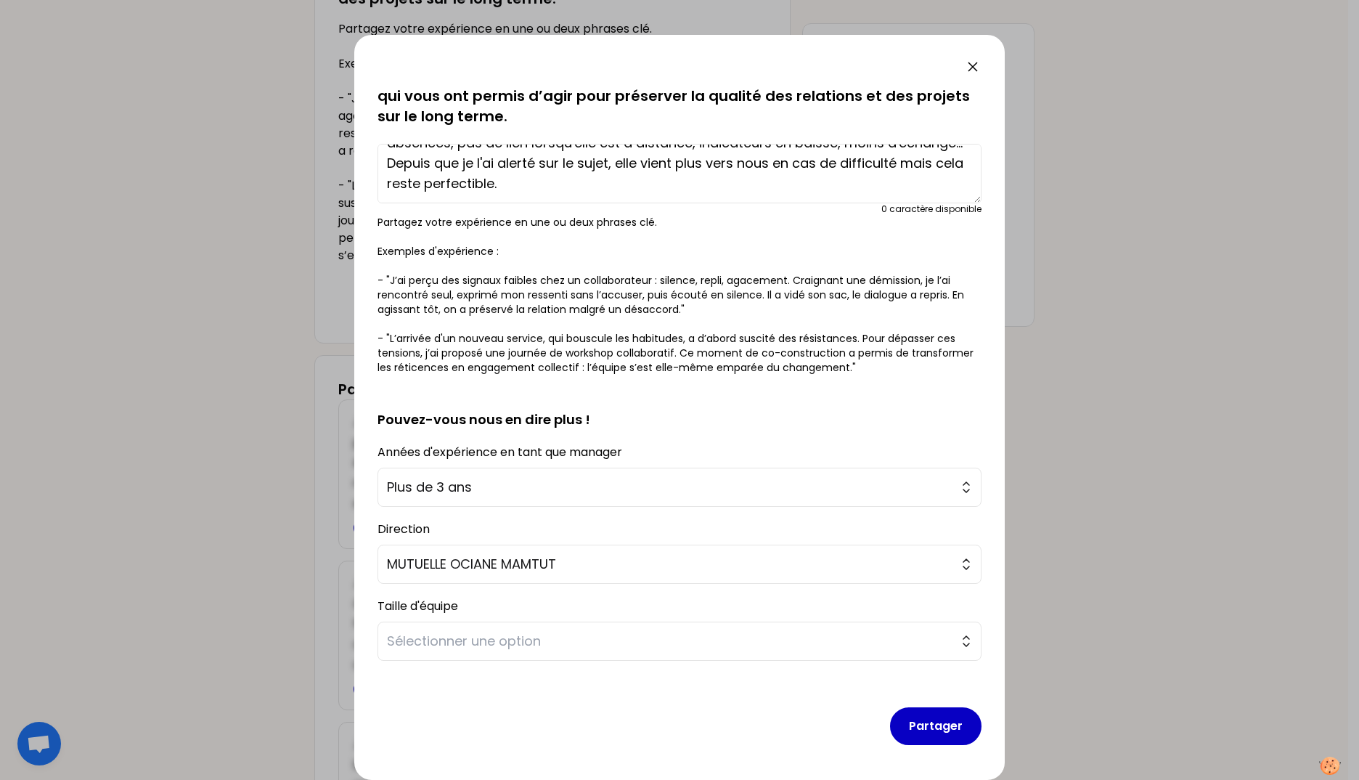
scroll to position [103, 0]
click at [487, 632] on span "Sélectionner une option" at bounding box center [669, 641] width 565 height 20
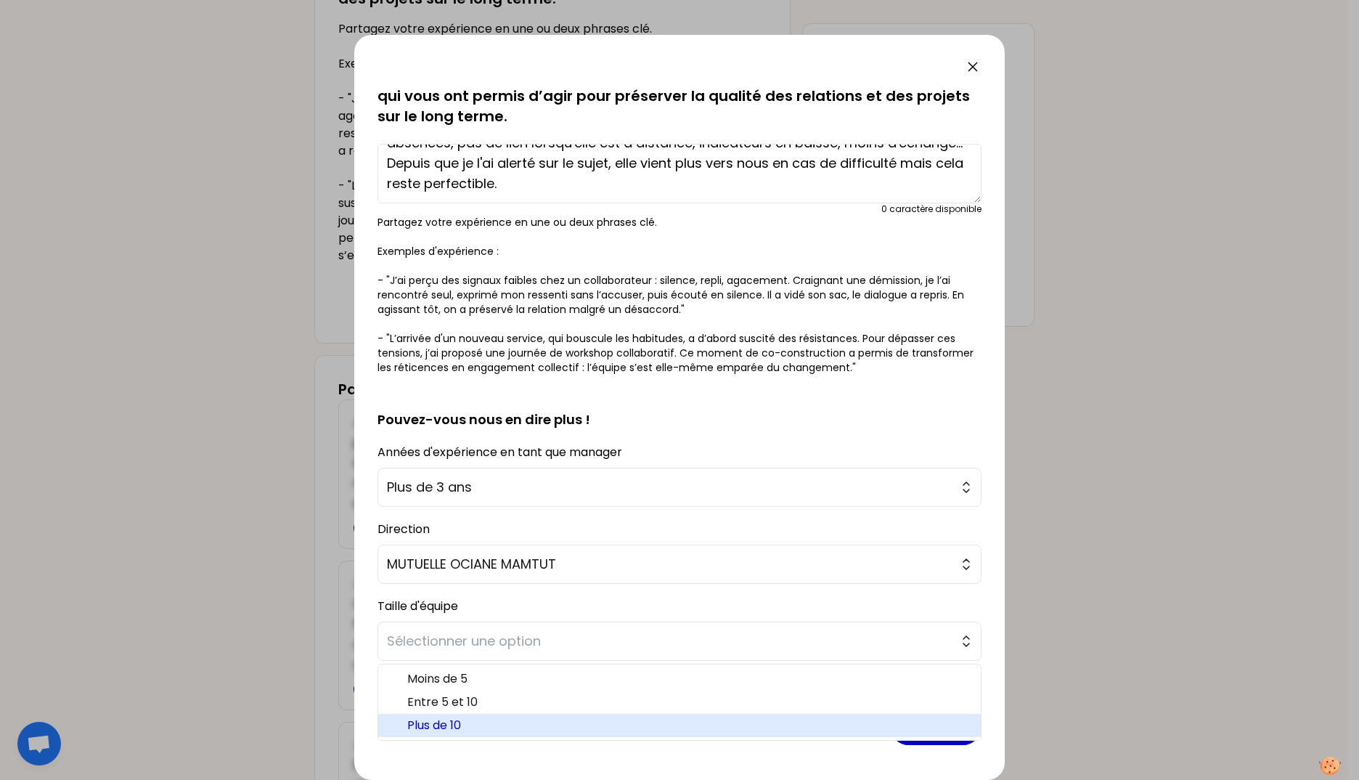
click at [482, 724] on span "Plus de 10" at bounding box center [688, 725] width 562 height 17
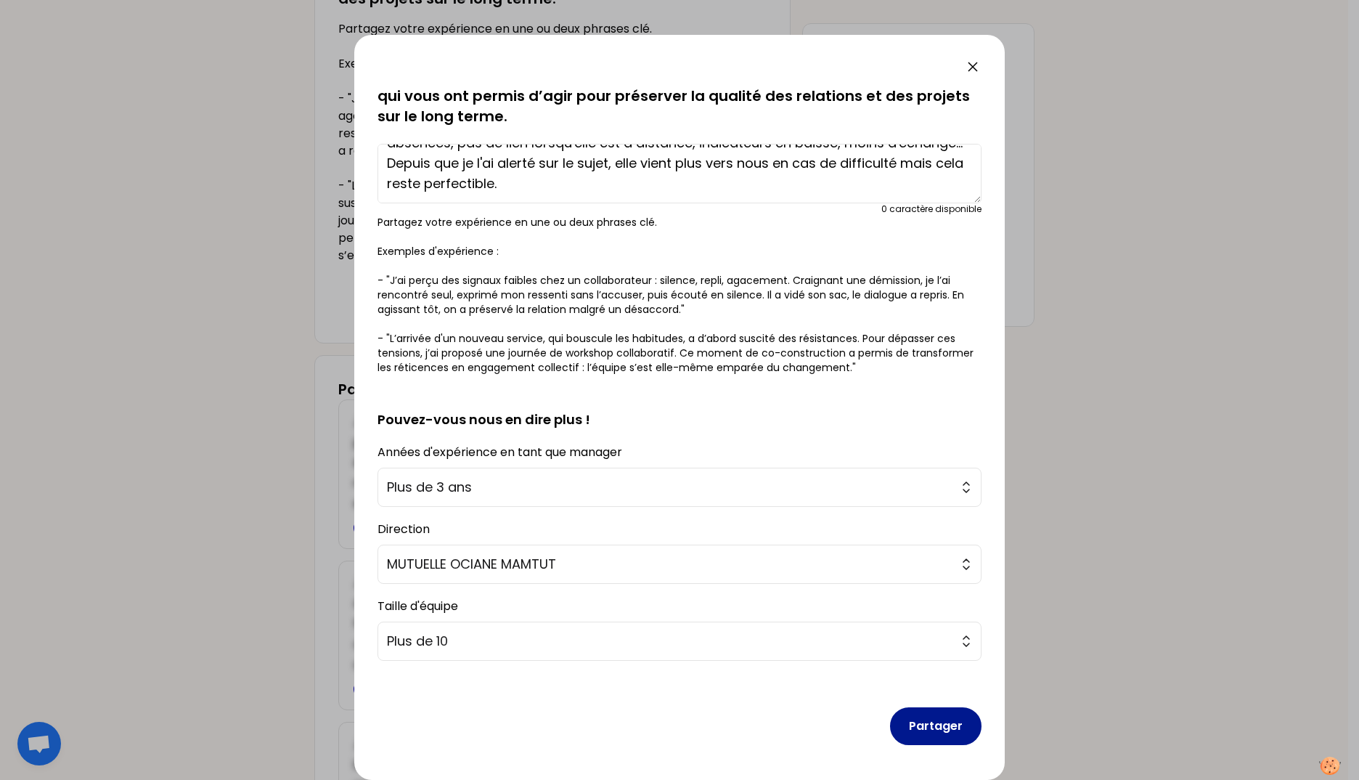
click at [890, 725] on button "Partager" at bounding box center [936, 726] width 92 height 38
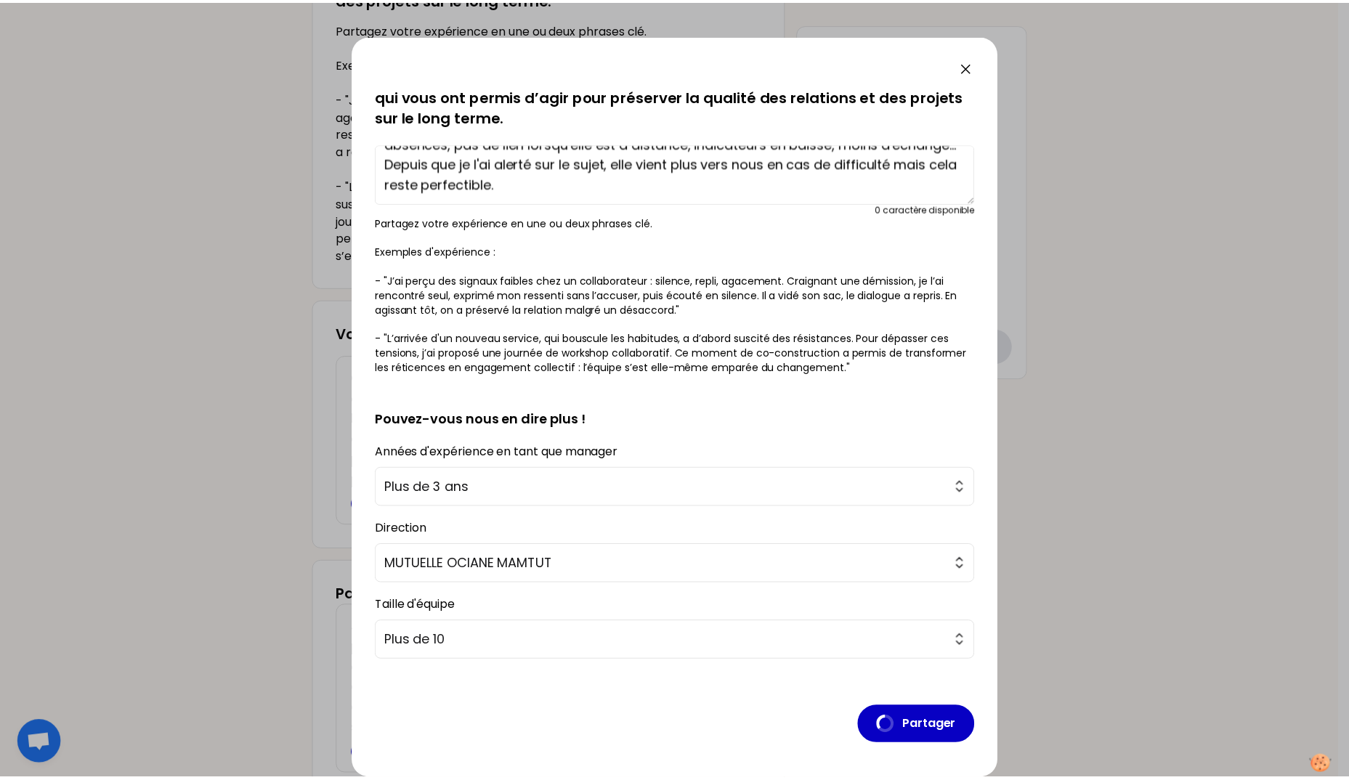
scroll to position [0, 0]
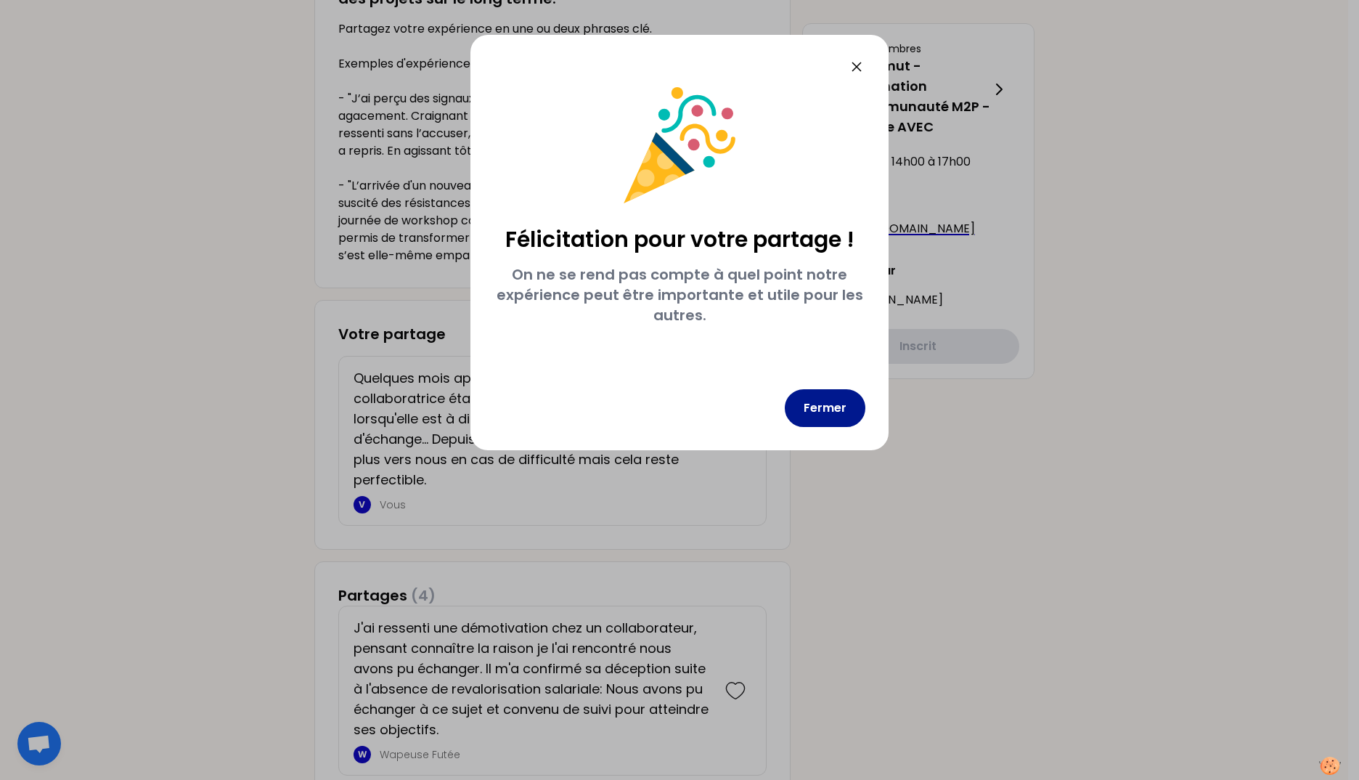
click at [820, 409] on button "Fermer" at bounding box center [825, 408] width 81 height 38
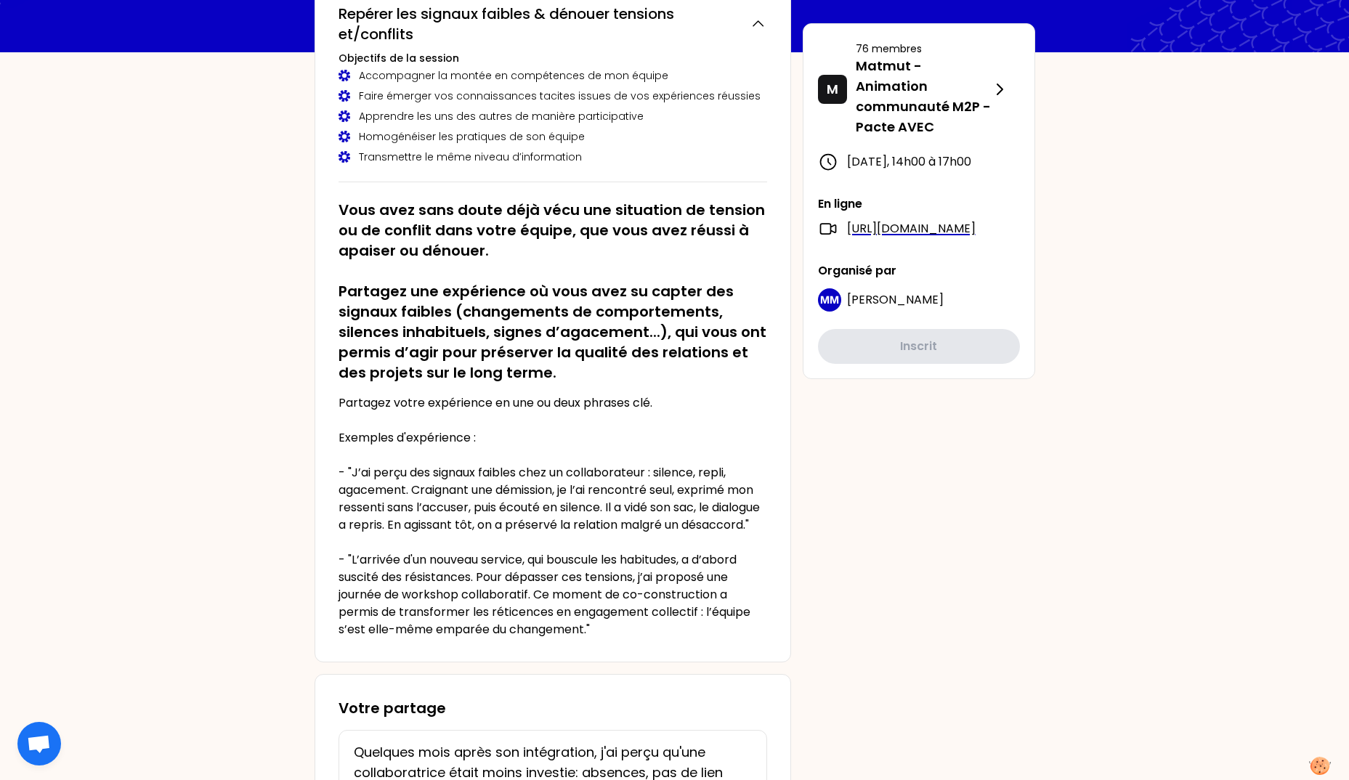
scroll to position [131, 0]
